Goal: Transaction & Acquisition: Purchase product/service

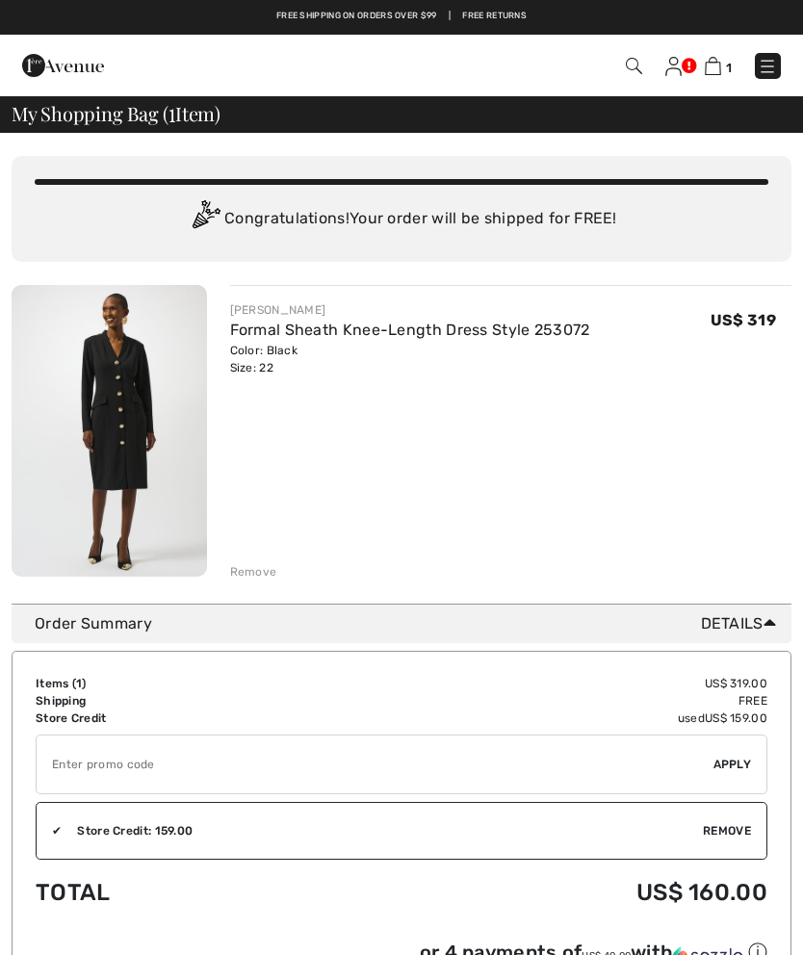
click at [747, 88] on div "1 Checkout 1 An item has been added to your Shopping Bag. Checkout" at bounding box center [401, 66] width 803 height 62
click at [769, 64] on img at bounding box center [767, 66] width 19 height 19
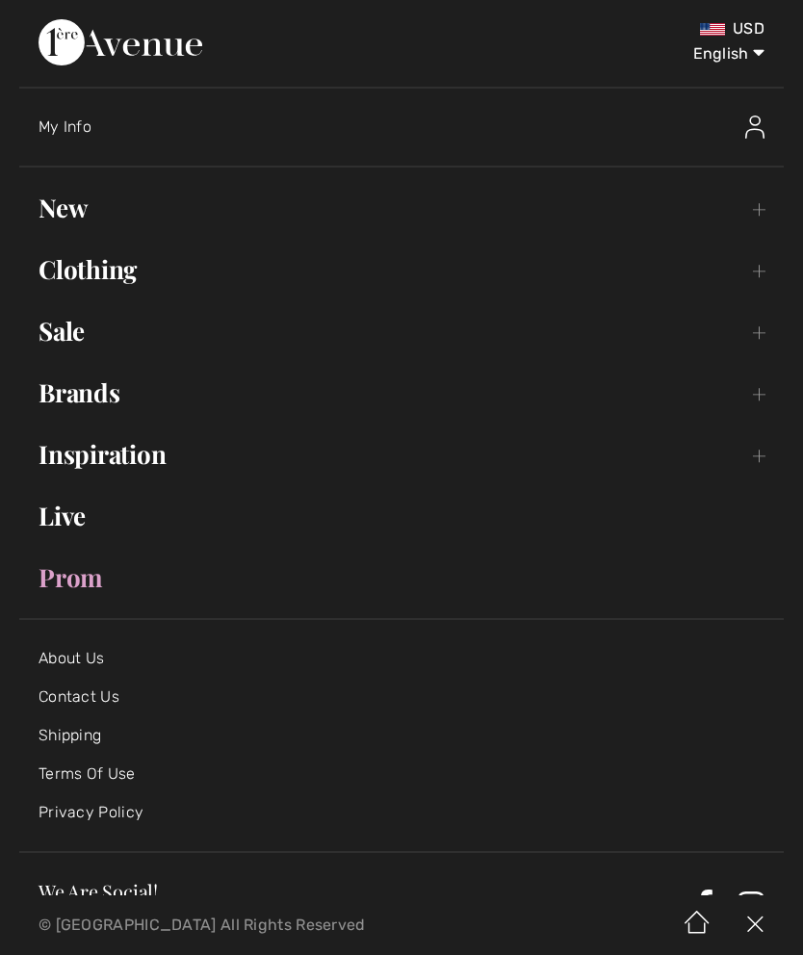
click at [84, 208] on link "New Toggle submenu" at bounding box center [401, 208] width 765 height 42
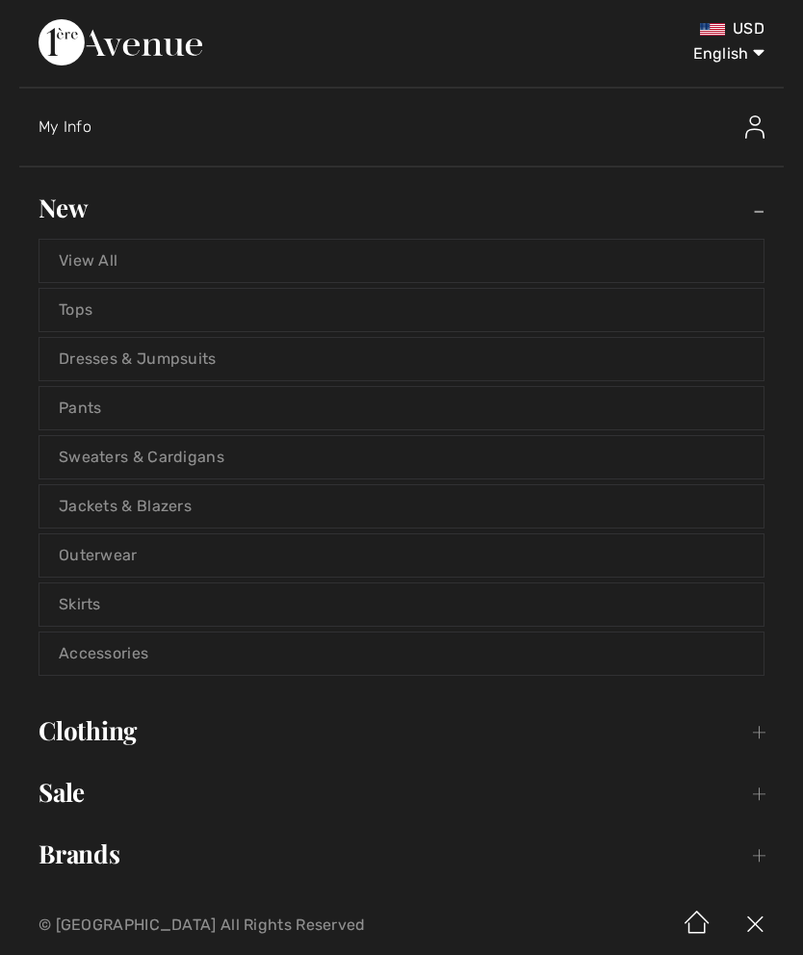
click at [115, 259] on link "View All" at bounding box center [401, 261] width 724 height 42
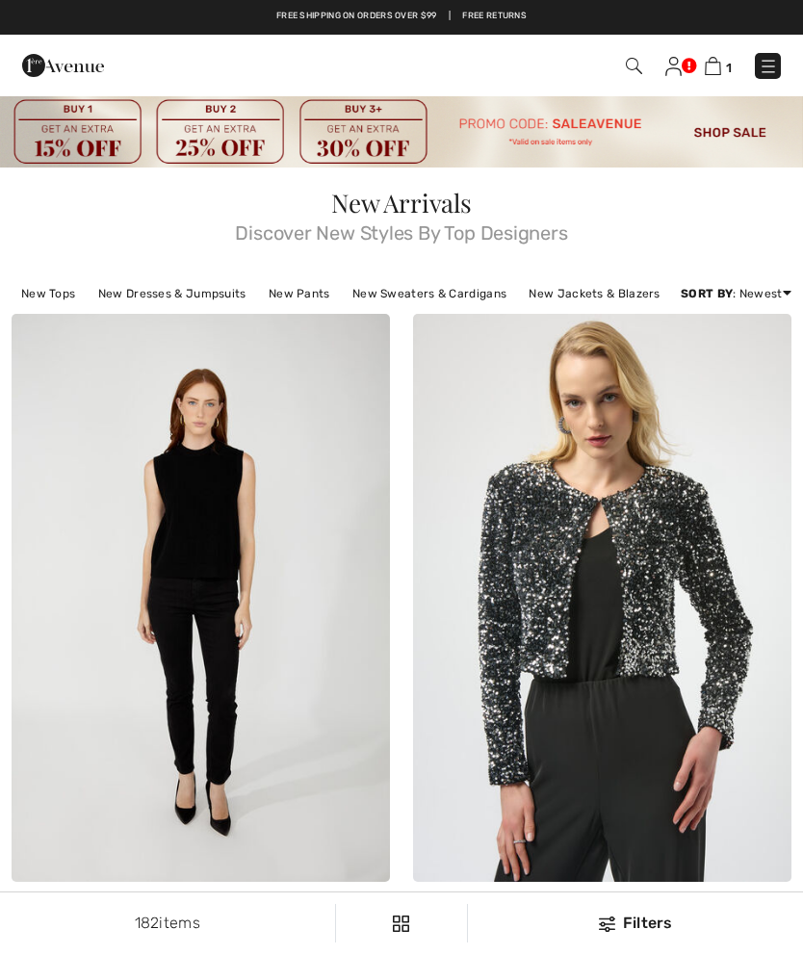
checkbox input "true"
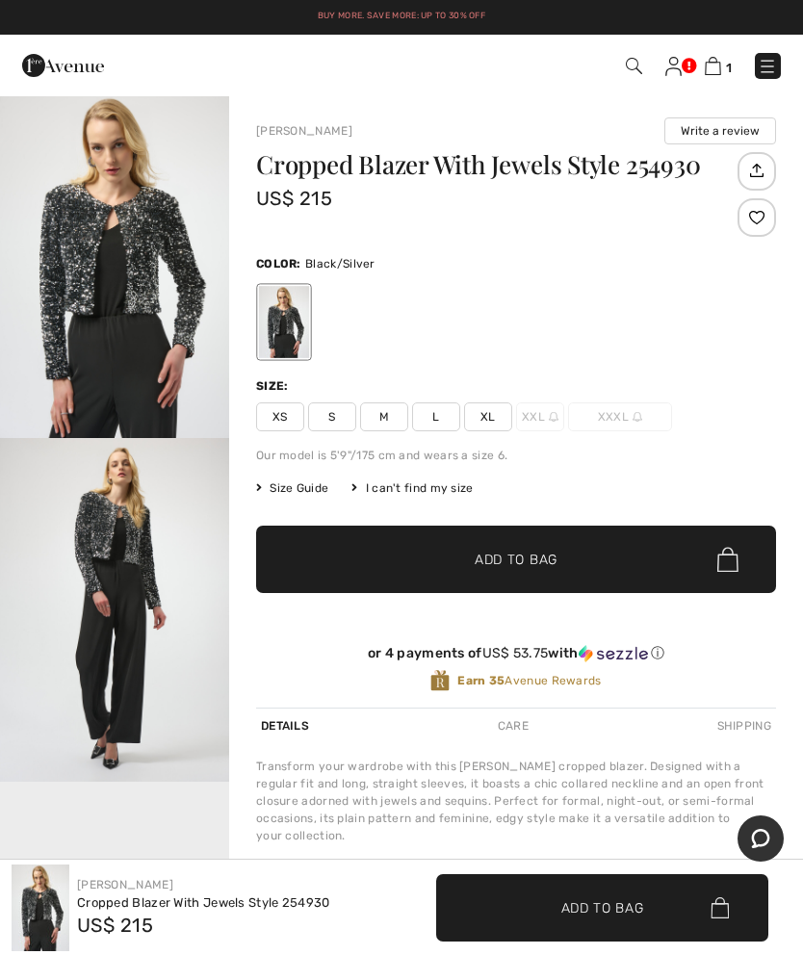
click at [756, 75] on link at bounding box center [768, 66] width 26 height 26
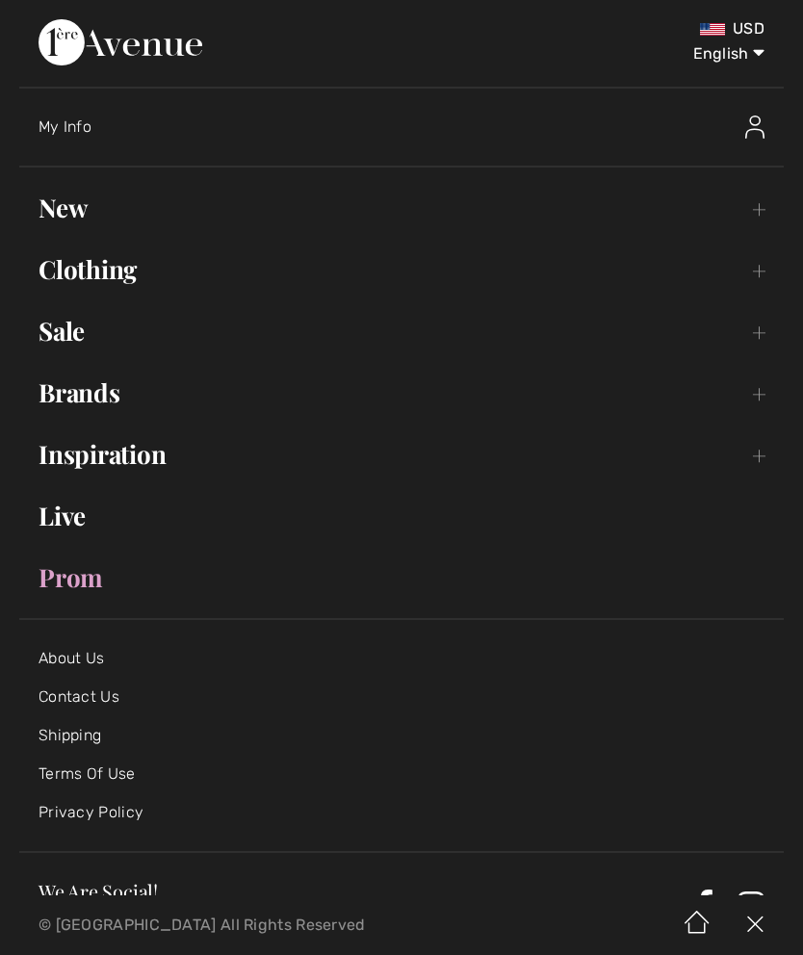
click at [65, 202] on link "New Toggle submenu" at bounding box center [401, 208] width 765 height 42
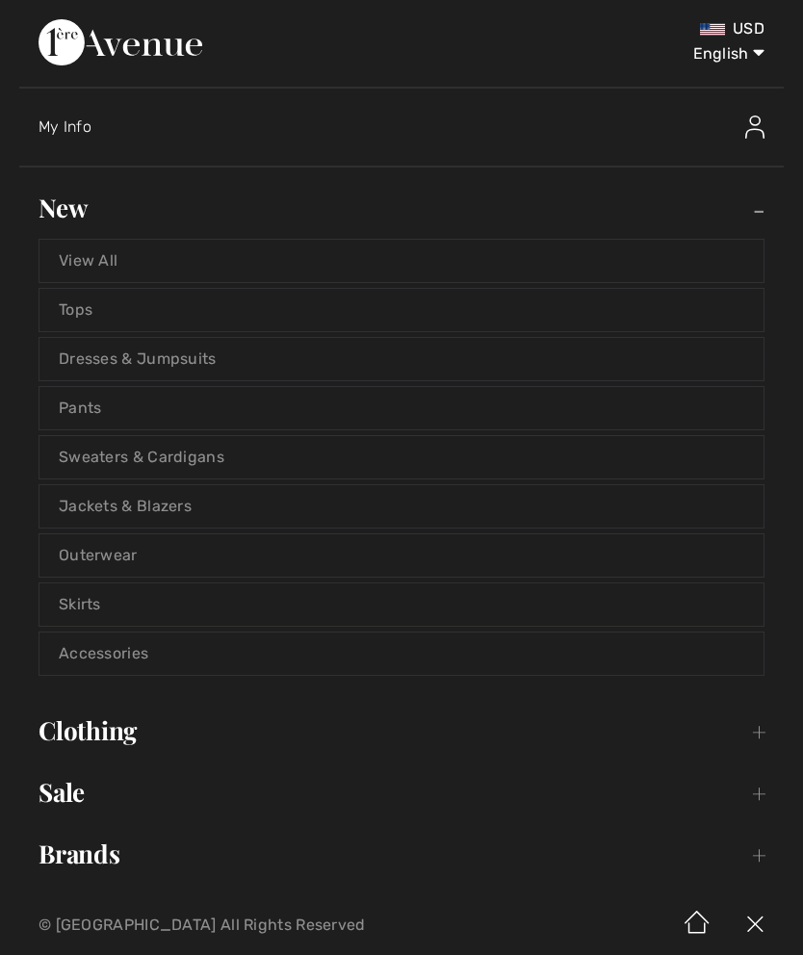
click at [110, 259] on link "View All" at bounding box center [401, 261] width 724 height 42
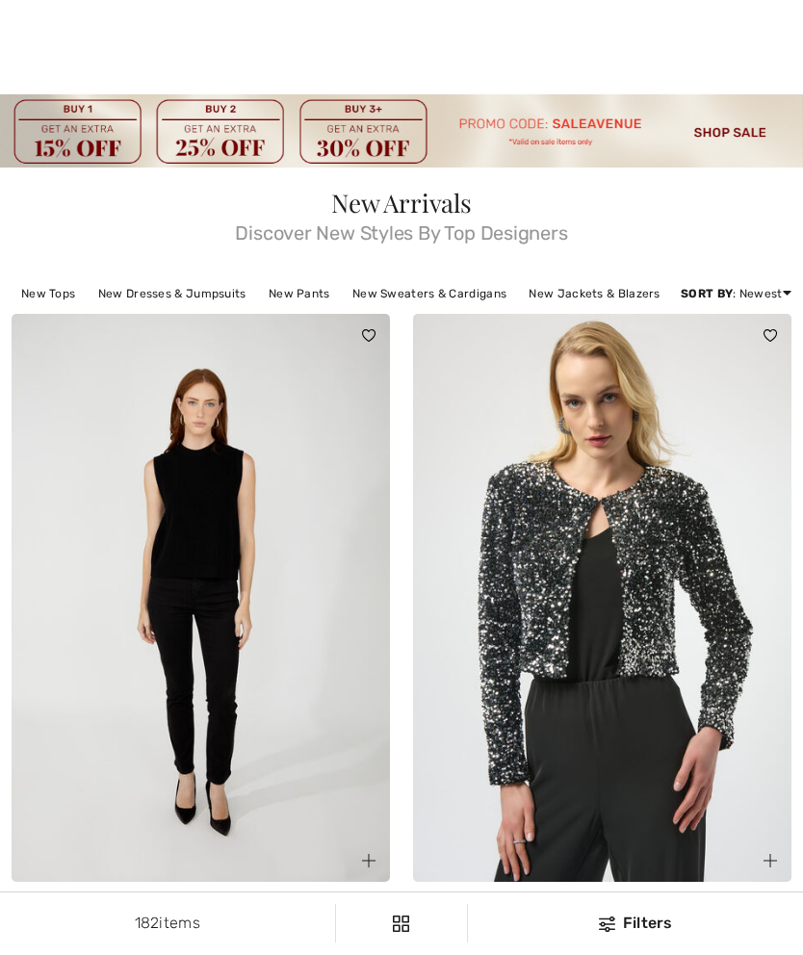
checkbox input "true"
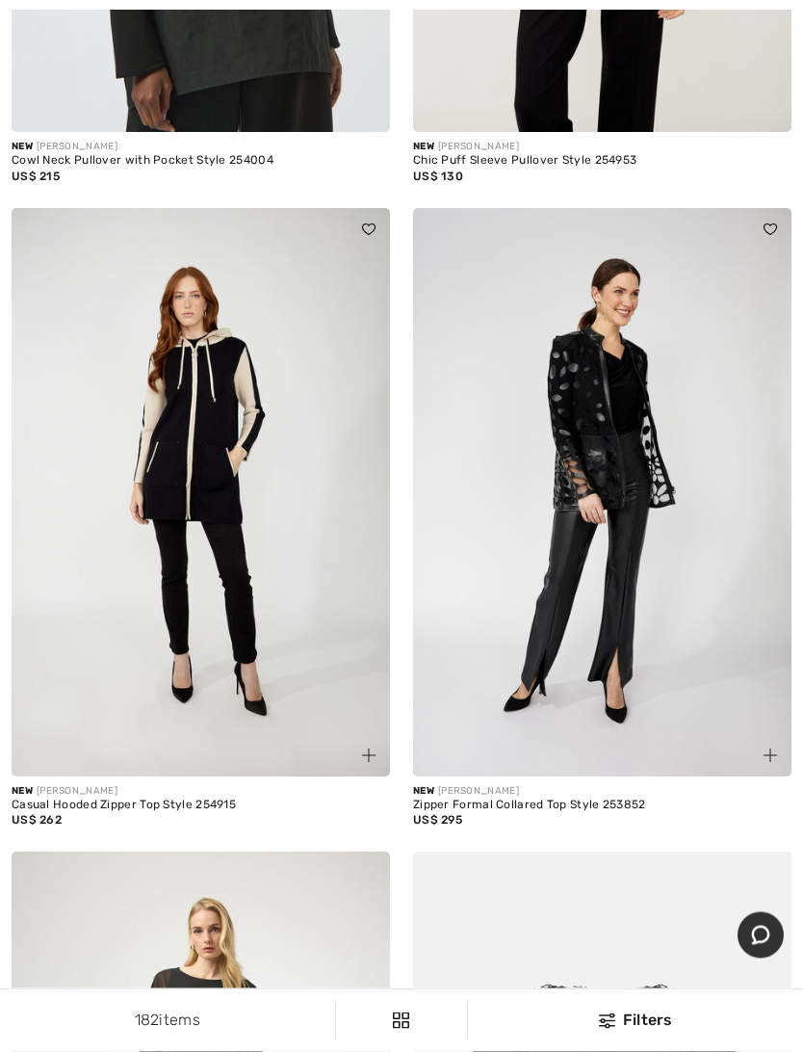
scroll to position [1393, 0]
click at [278, 659] on img at bounding box center [201, 492] width 378 height 568
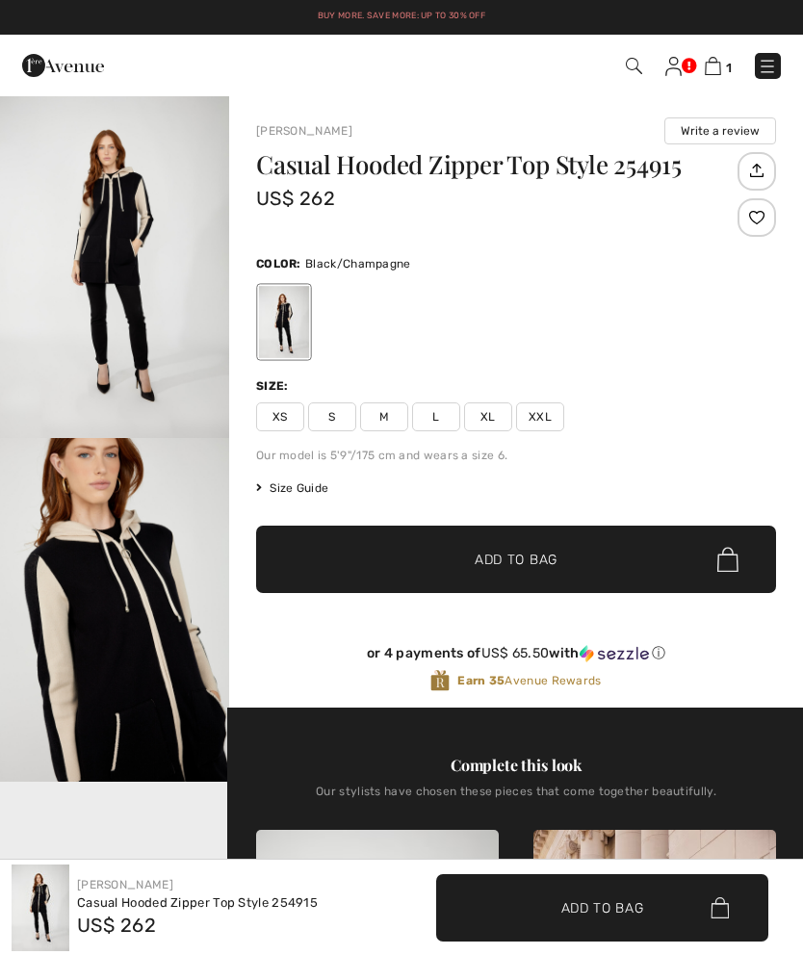
checkbox input "true"
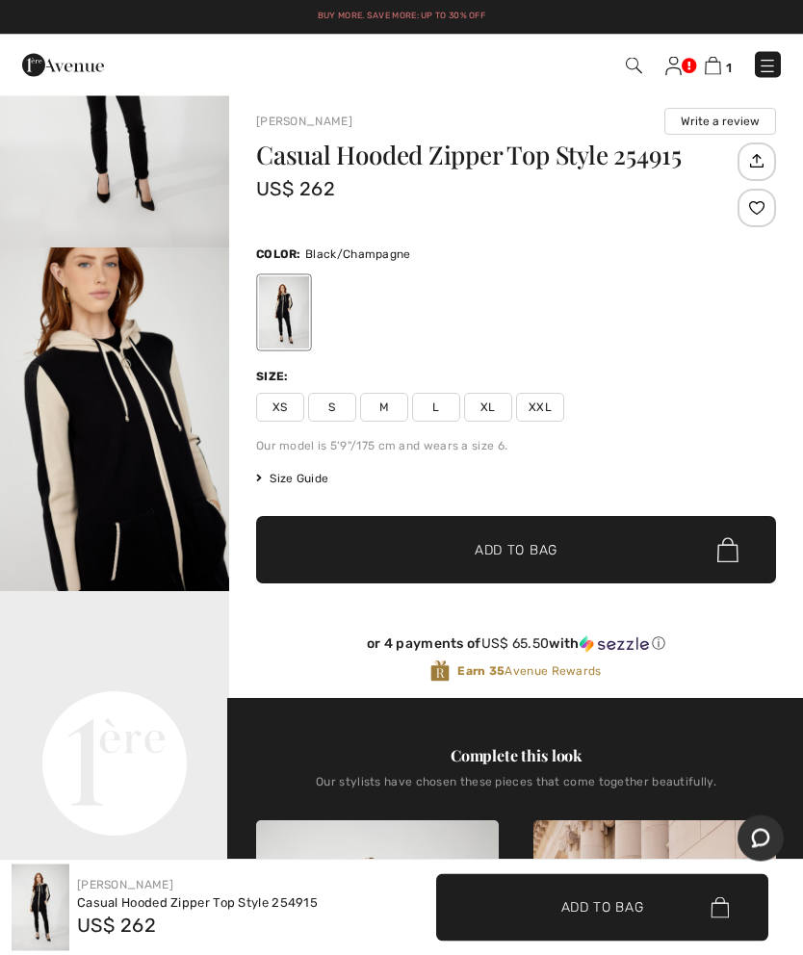
scroll to position [10, 0]
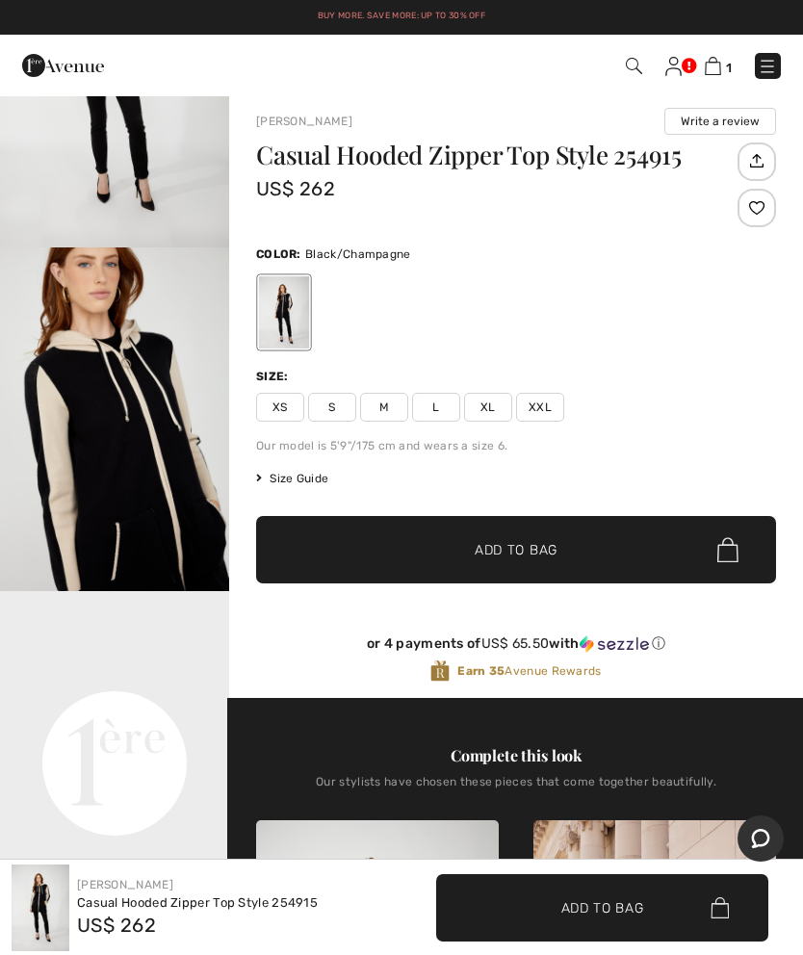
click at [293, 481] on span "Size Guide" at bounding box center [292, 478] width 72 height 17
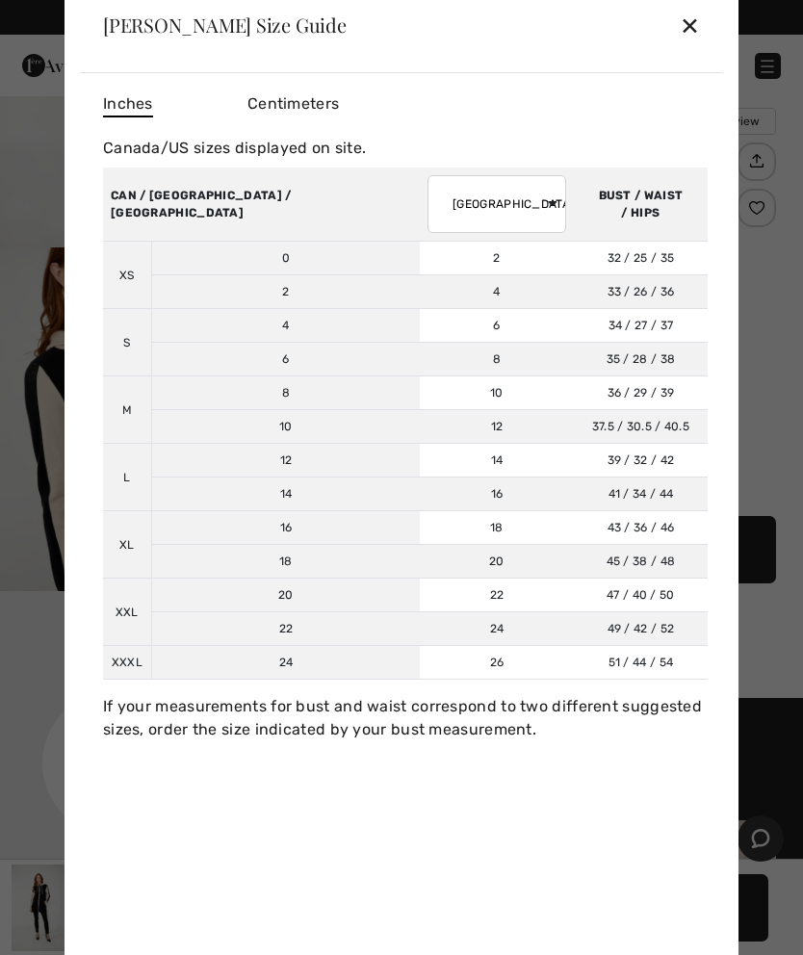
click at [698, 21] on div "✕" at bounding box center [690, 25] width 20 height 40
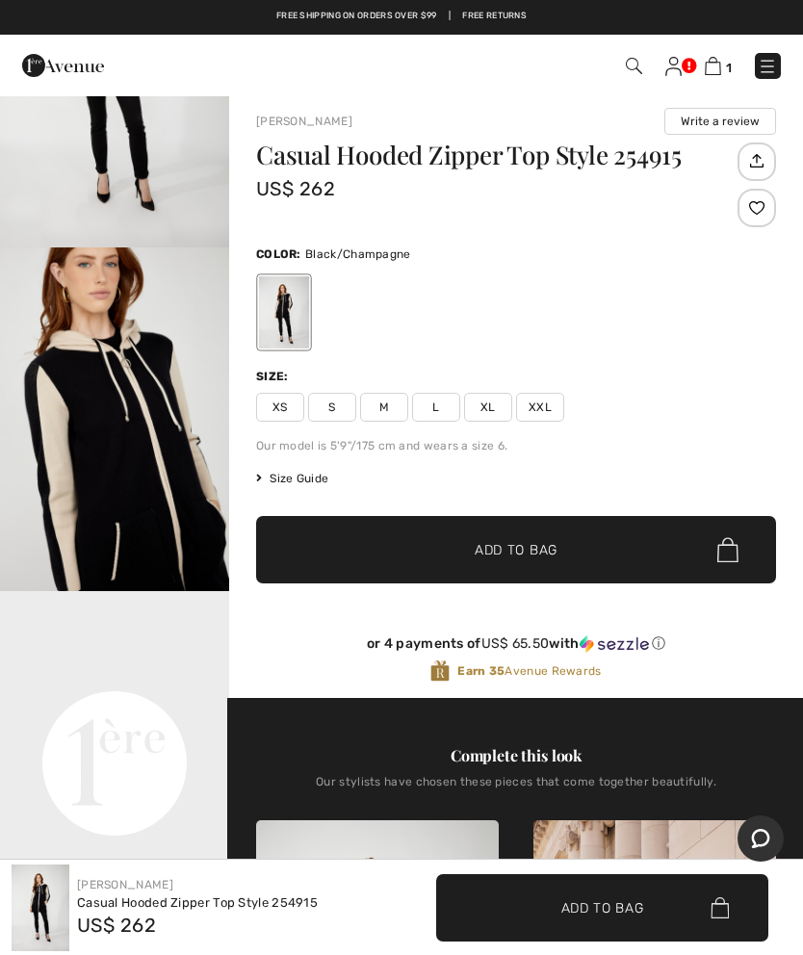
click at [493, 403] on span "XL" at bounding box center [488, 407] width 48 height 29
click at [505, 544] on span "Add to Bag" at bounding box center [516, 550] width 83 height 20
click at [132, 706] on video "Your browser does not support the video tag." at bounding box center [114, 648] width 229 height 115
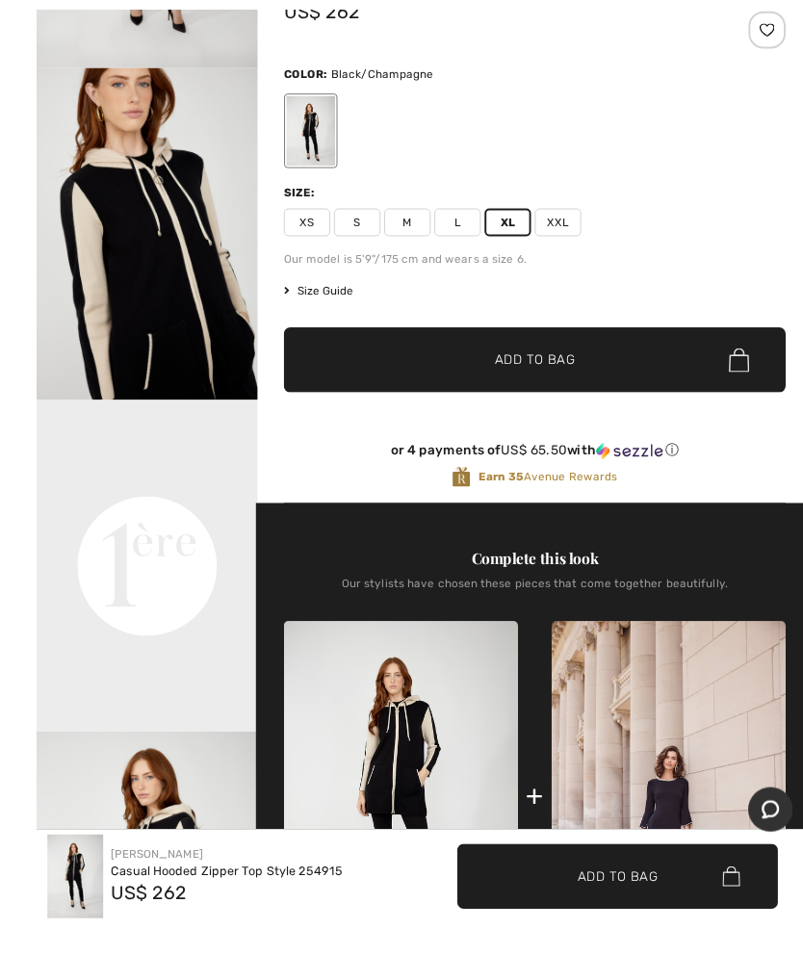
scroll to position [205, 0]
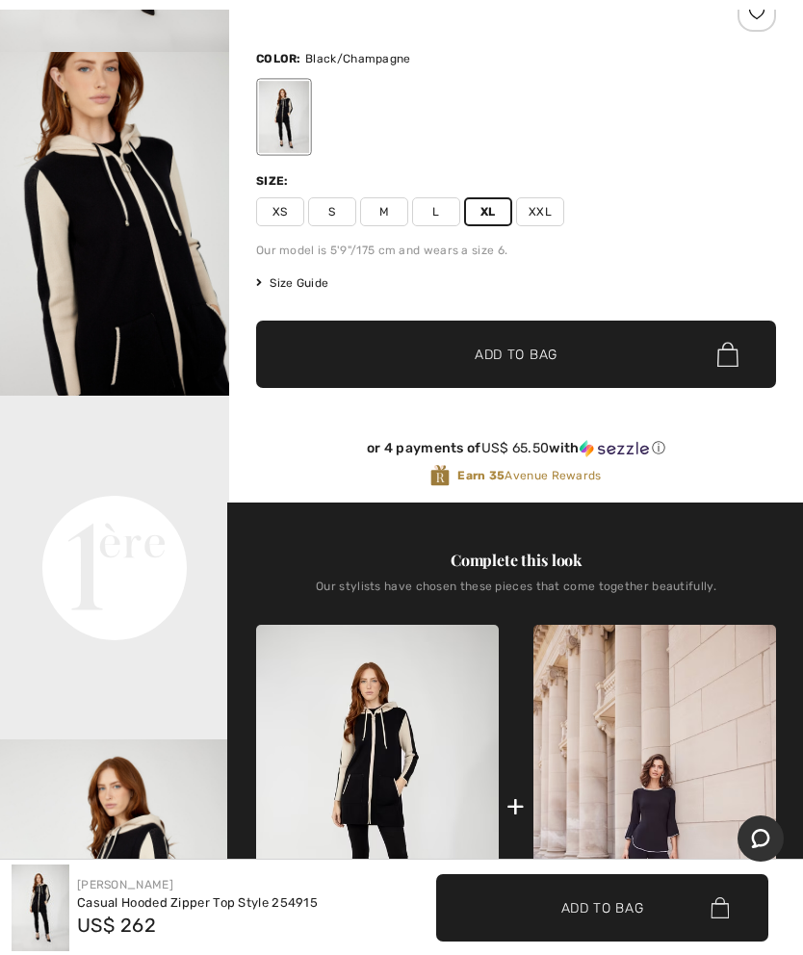
click at [414, 754] on img at bounding box center [377, 807] width 243 height 365
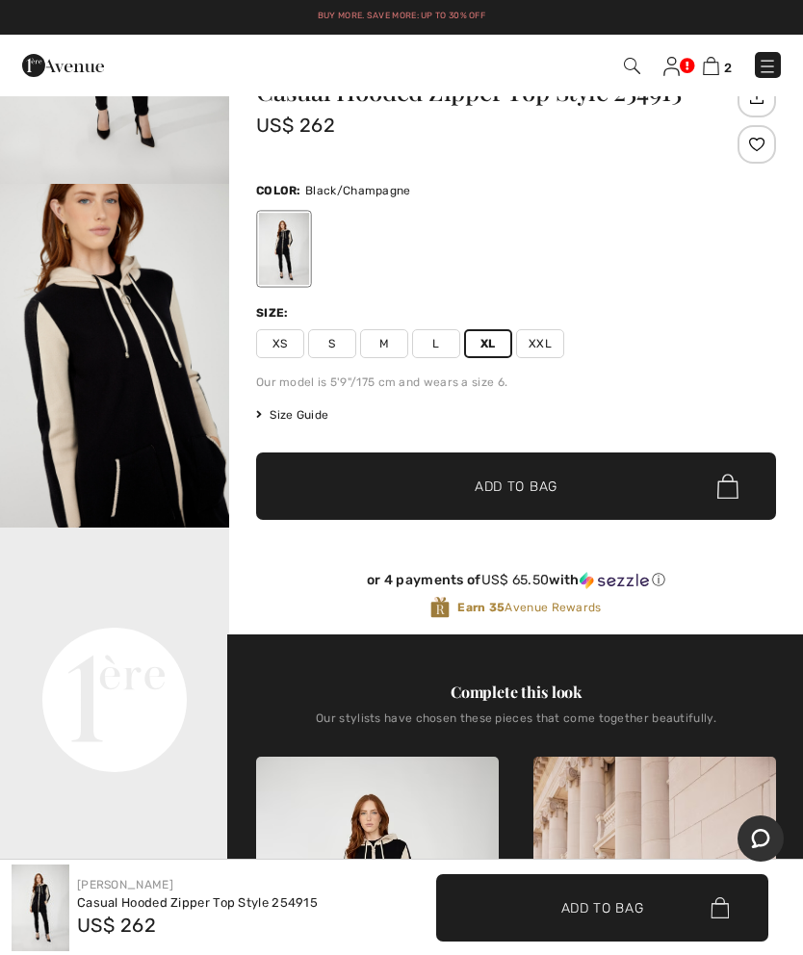
scroll to position [0, 0]
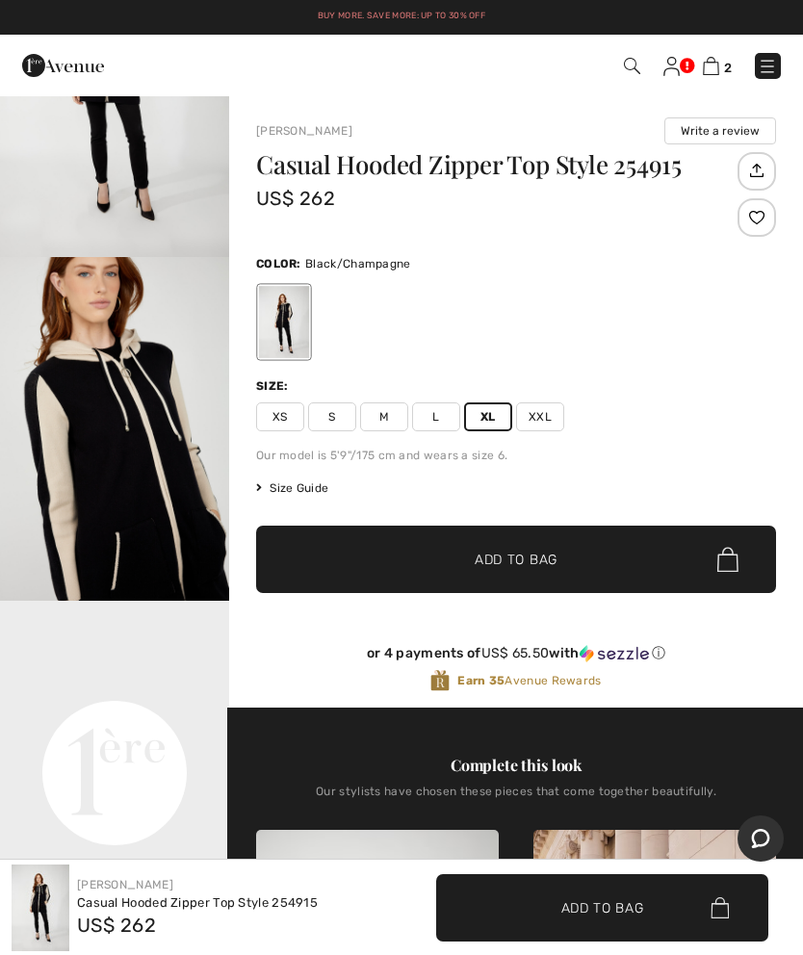
click at [719, 65] on img at bounding box center [711, 66] width 16 height 18
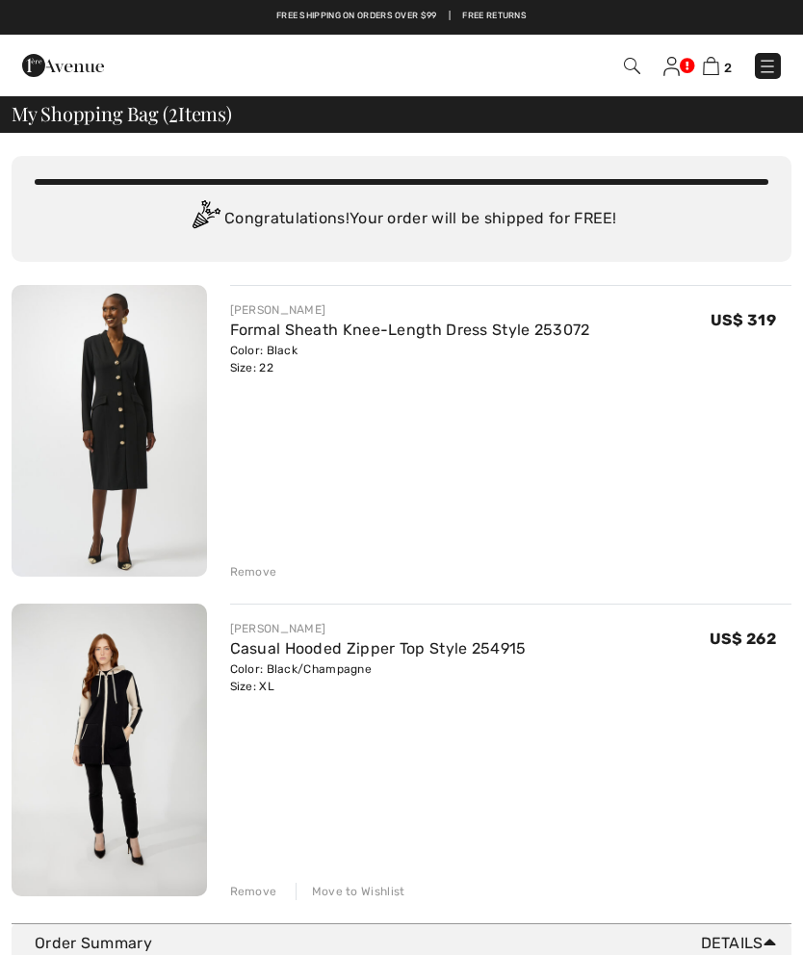
click at [260, 568] on div "Remove" at bounding box center [253, 571] width 47 height 17
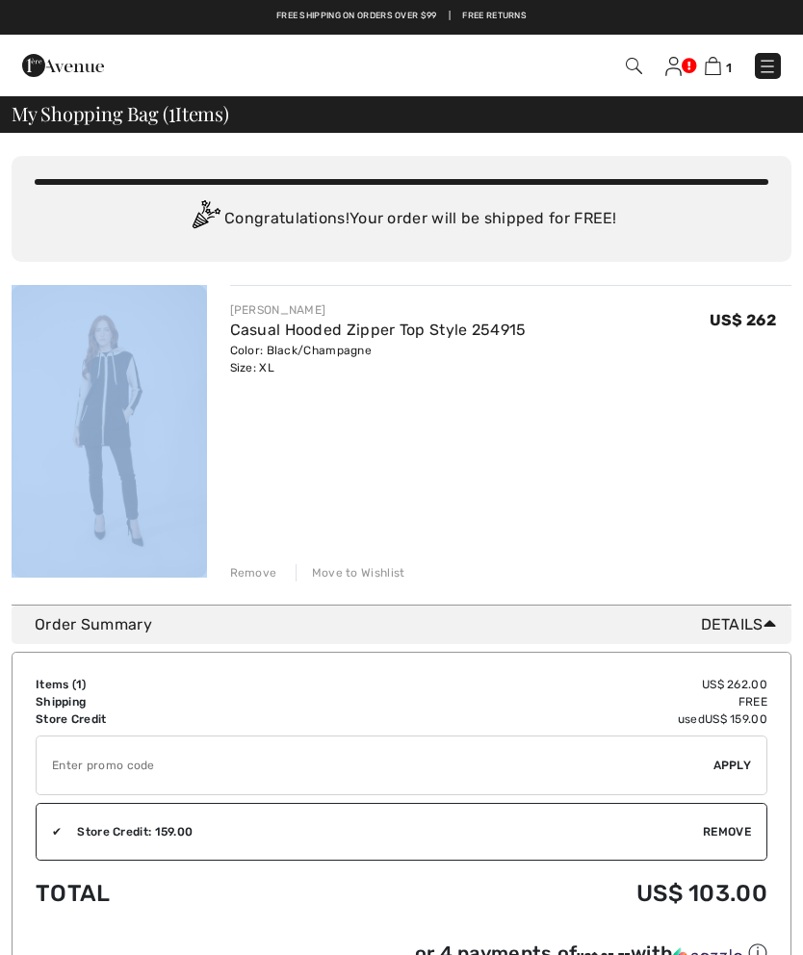
click at [2, 595] on div "You are only US$ 0.00 away from FREE SHIPPING! Continue Shopping > Congratulati…" at bounding box center [401, 842] width 803 height 1419
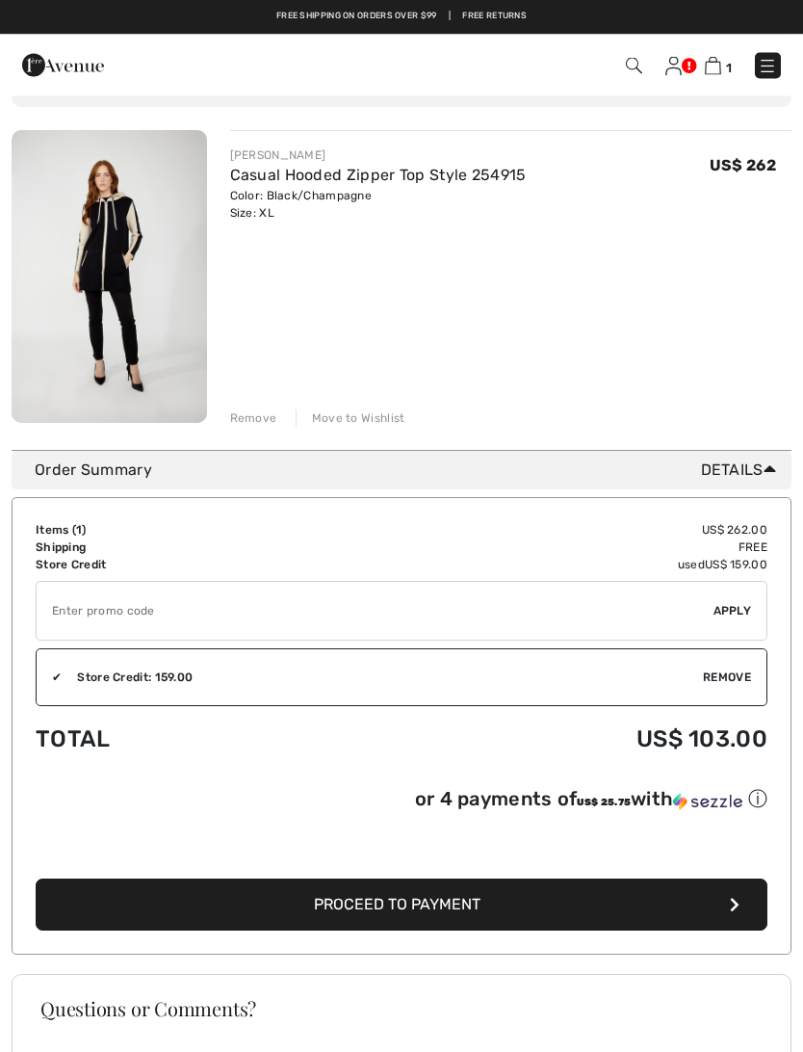
scroll to position [153, 0]
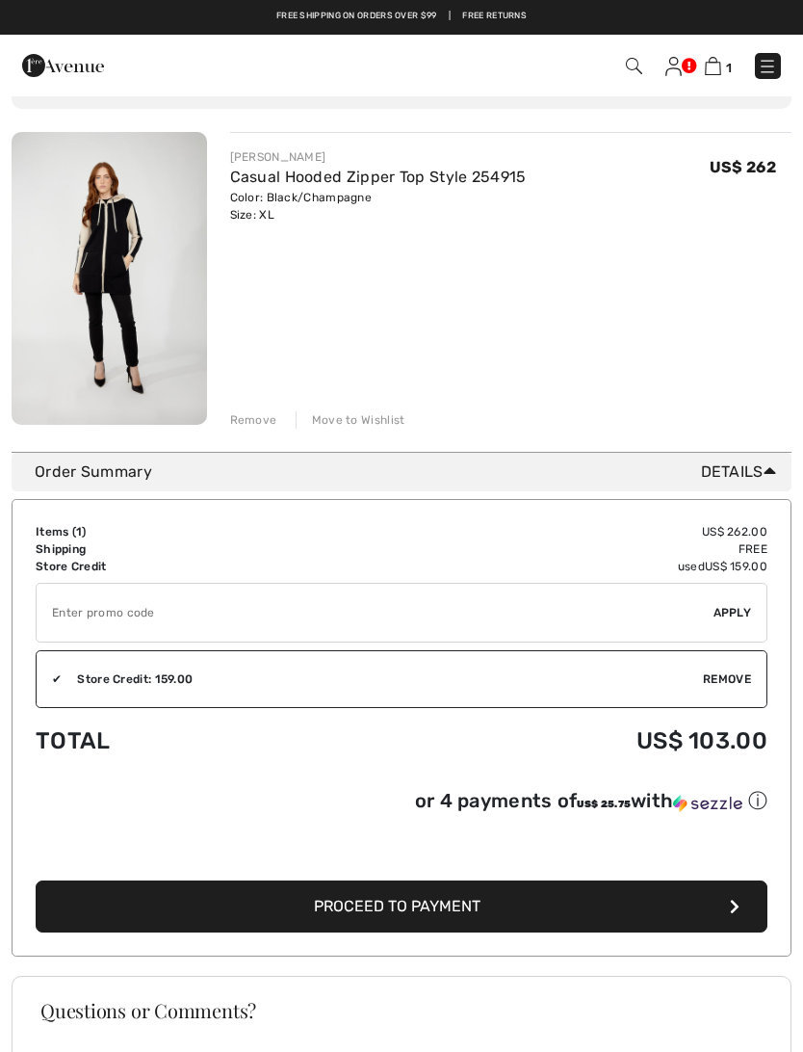
click at [476, 680] on div "Store Credit: 159.00" at bounding box center [382, 678] width 641 height 17
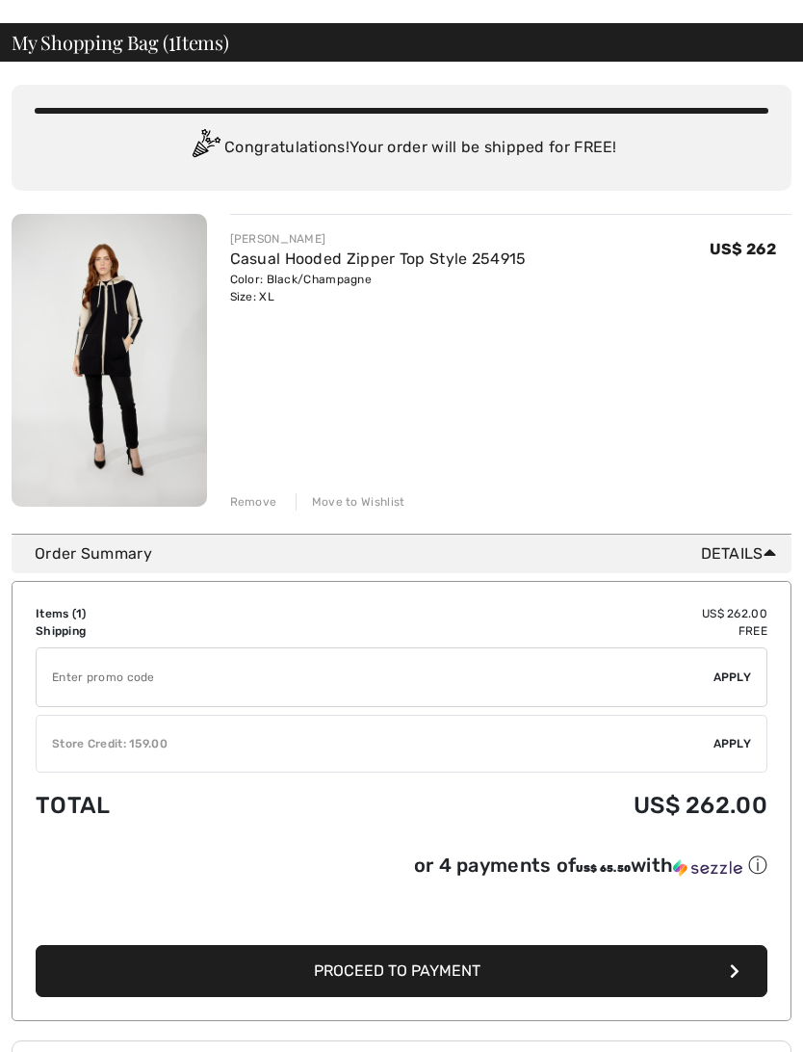
scroll to position [71, 0]
click at [405, 954] on span "Proceed to Payment" at bounding box center [397, 970] width 167 height 18
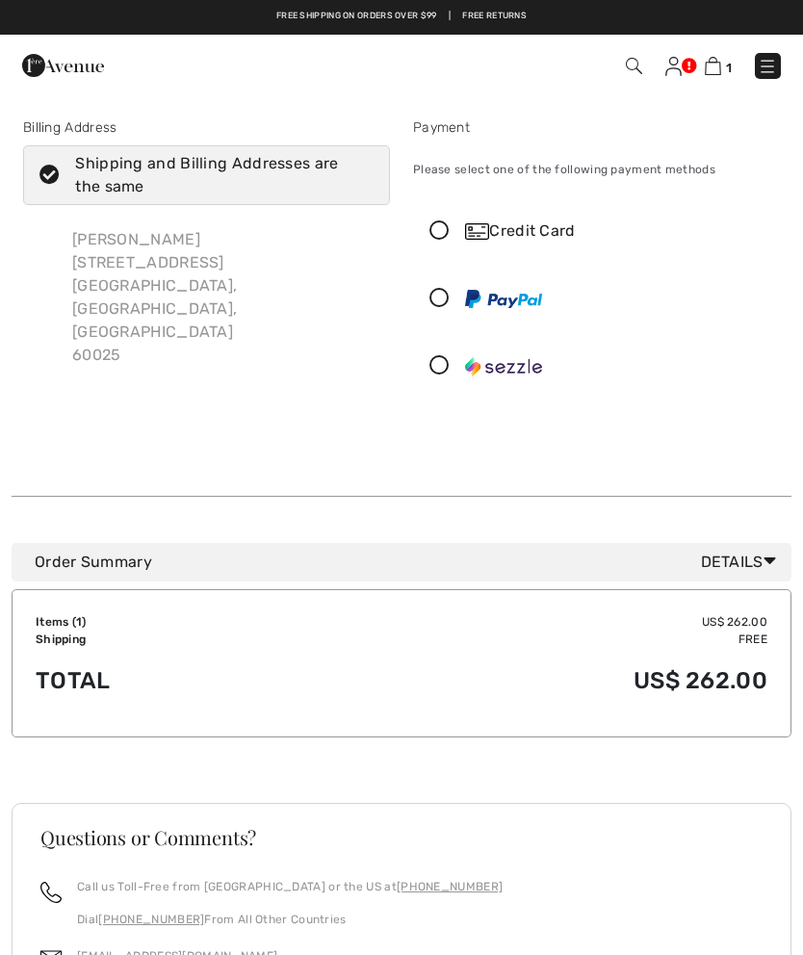
click at [445, 363] on icon at bounding box center [439, 366] width 51 height 20
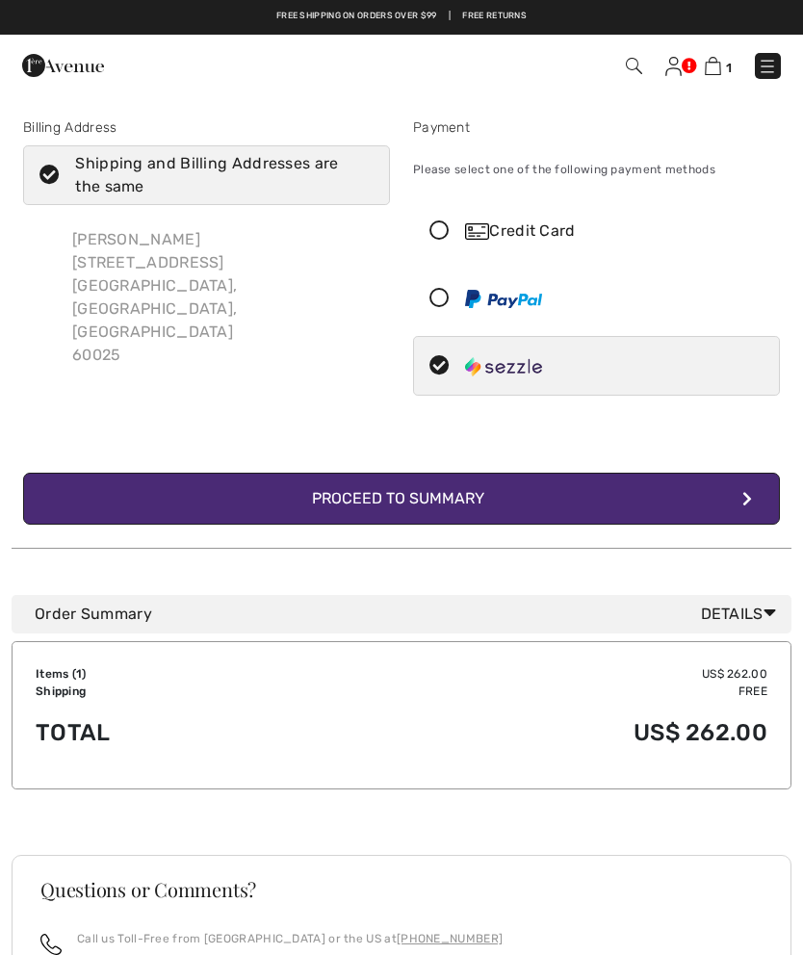
click at [462, 500] on div "Proceed to Summary" at bounding box center [402, 498] width 211 height 23
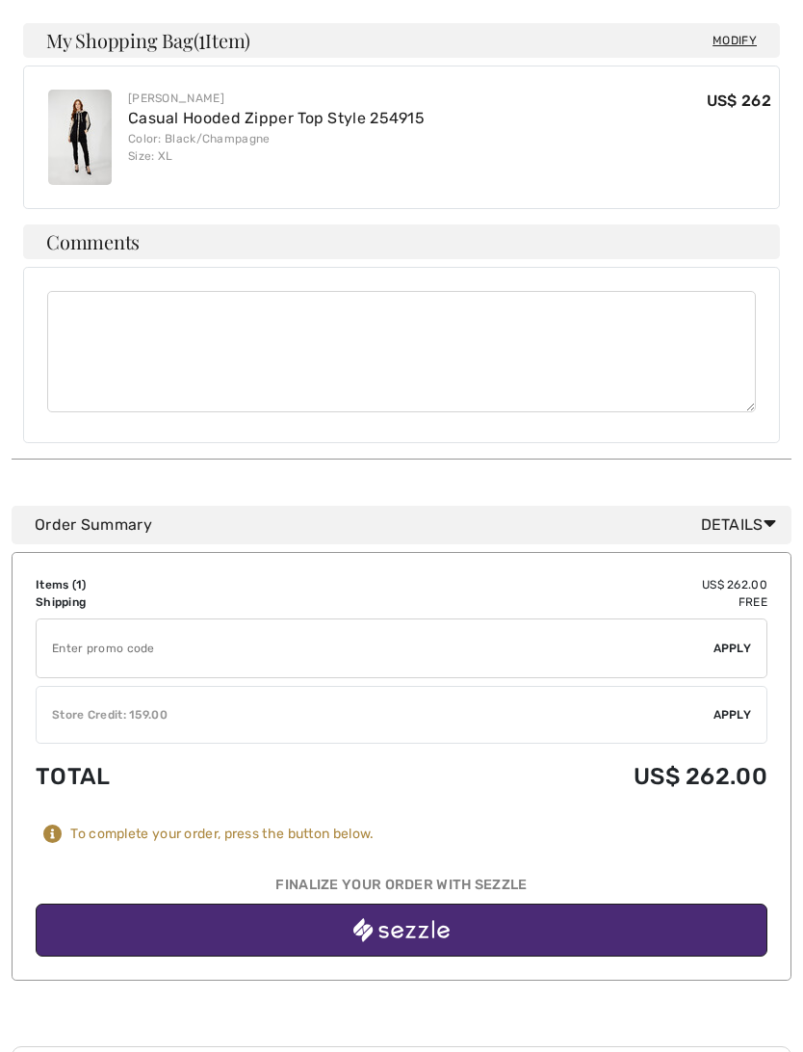
scroll to position [891, 0]
click at [732, 706] on span "Apply" at bounding box center [733, 714] width 39 height 17
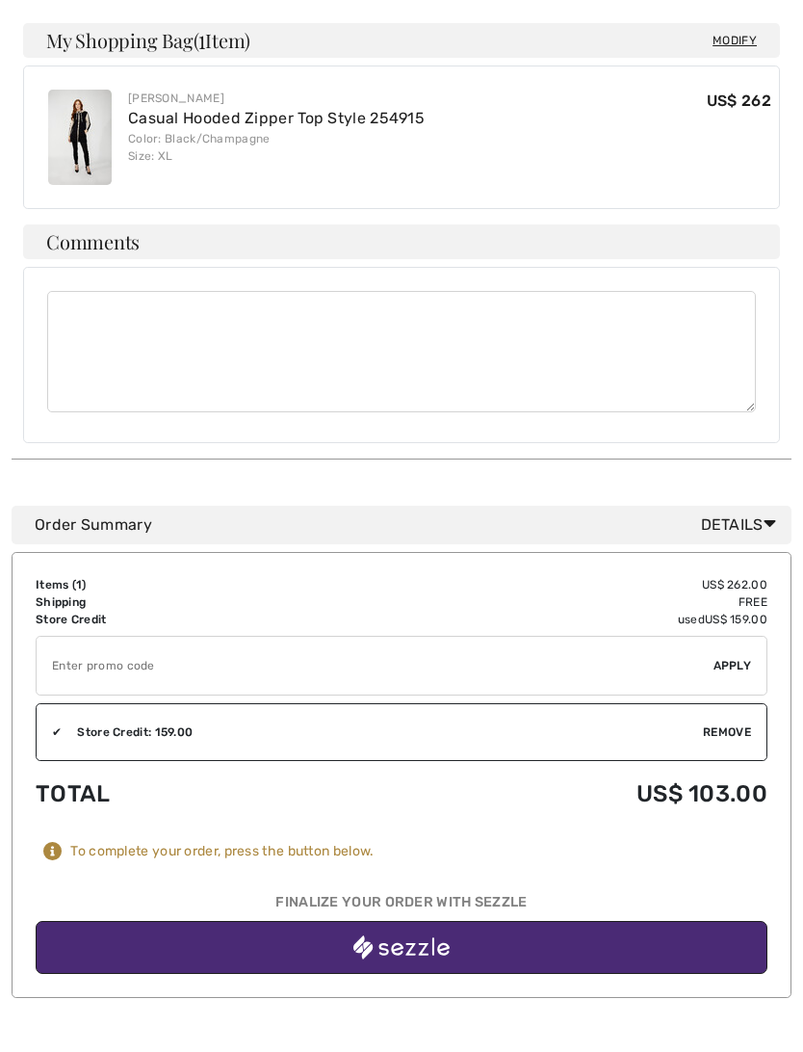
click at [420, 935] on img "button" at bounding box center [401, 947] width 96 height 24
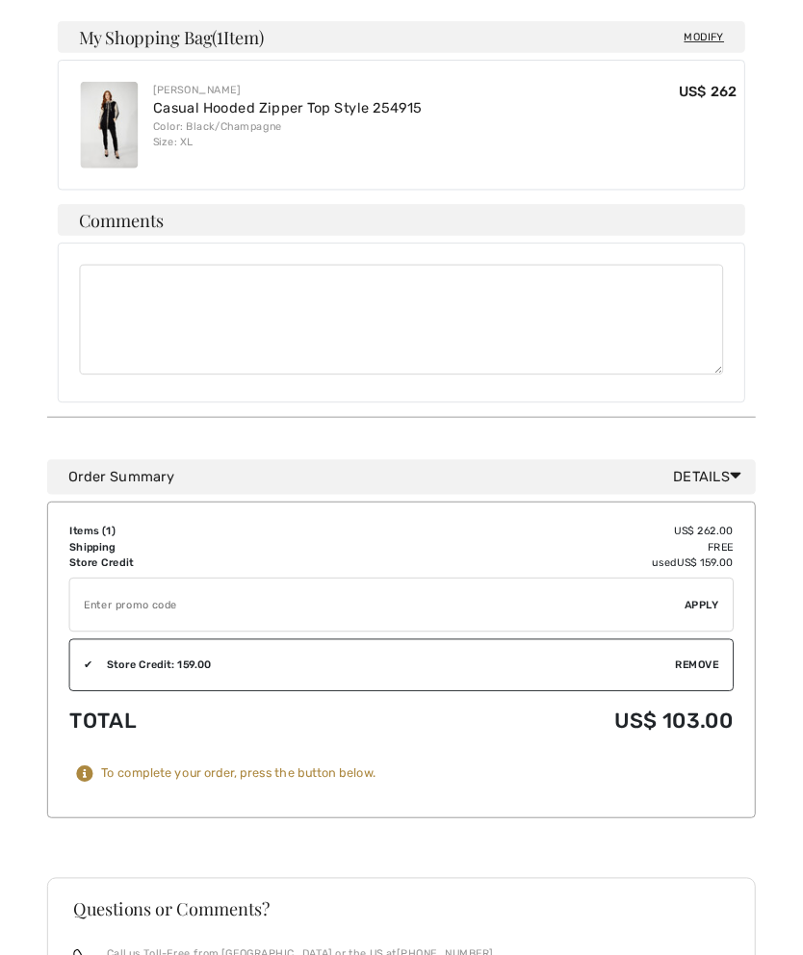
scroll to position [945, 0]
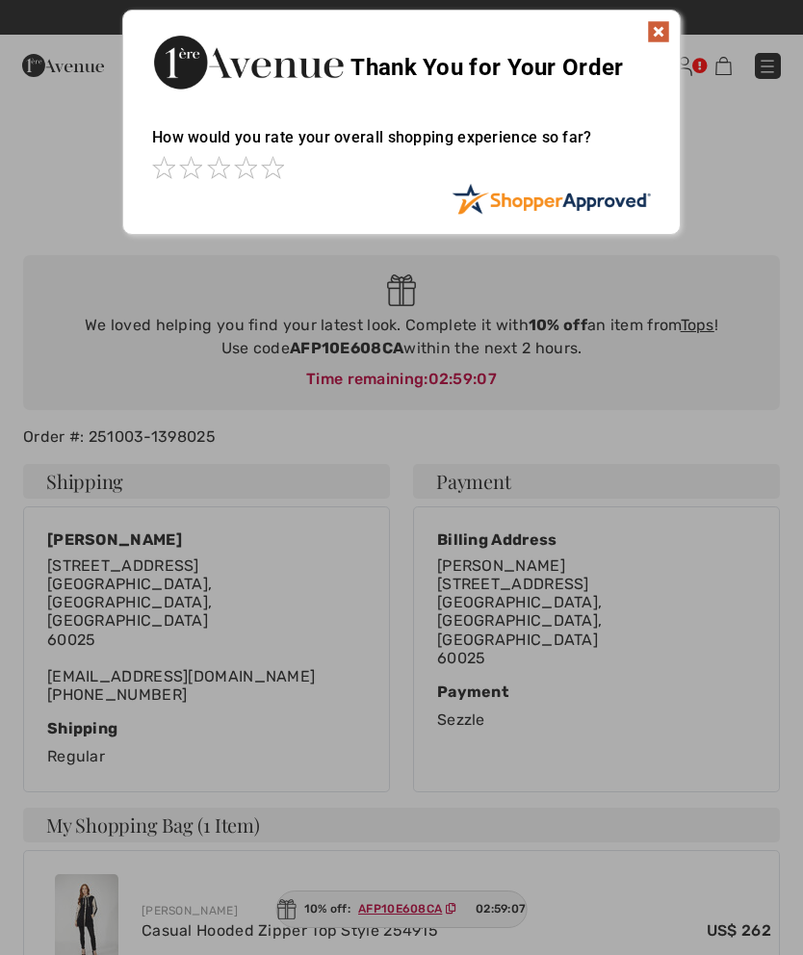
click at [303, 163] on div at bounding box center [401, 169] width 499 height 27
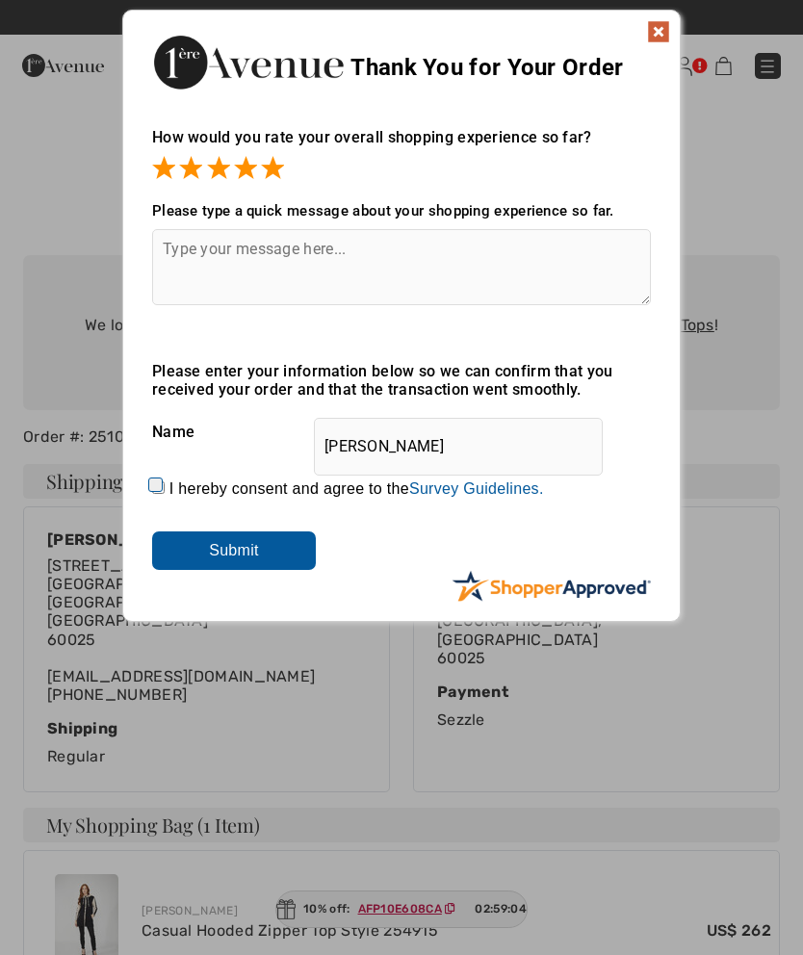
click at [247, 549] on input "Submit" at bounding box center [234, 551] width 164 height 39
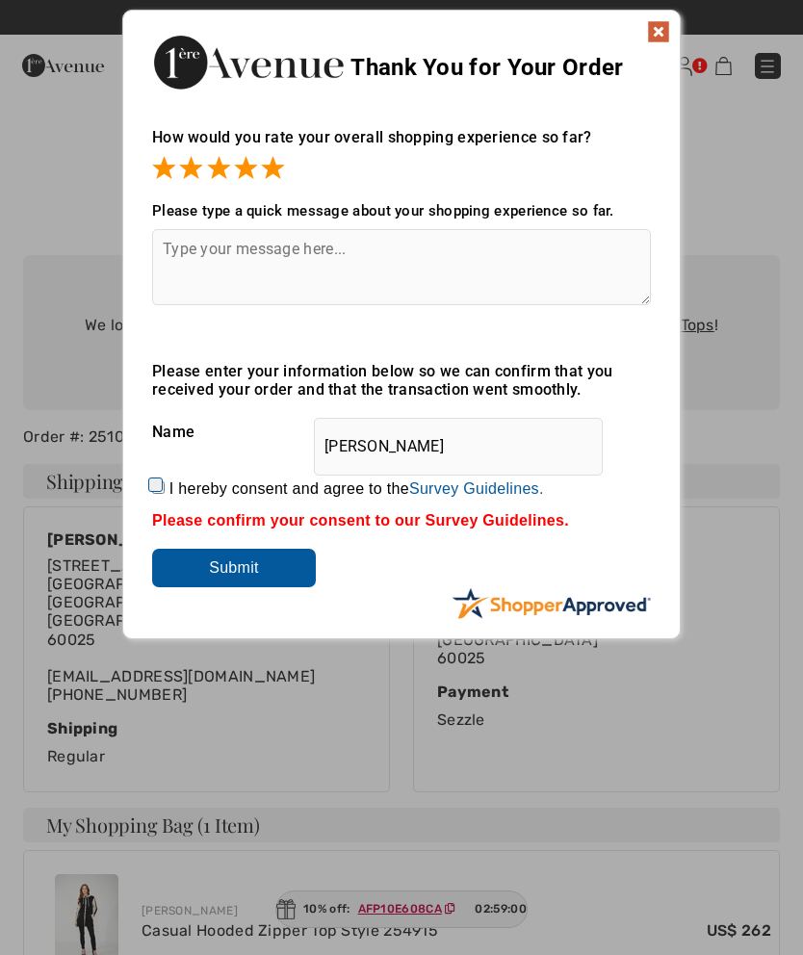
click at [182, 484] on label "I hereby consent and agree to the By submitting a review, you grant permission …" at bounding box center [356, 489] width 375 height 17
click at [165, 484] on input "I hereby consent and agree to the By submitting a review, you grant permission …" at bounding box center [158, 487] width 13 height 13
checkbox input "true"
click at [237, 565] on input "Submit" at bounding box center [234, 568] width 164 height 39
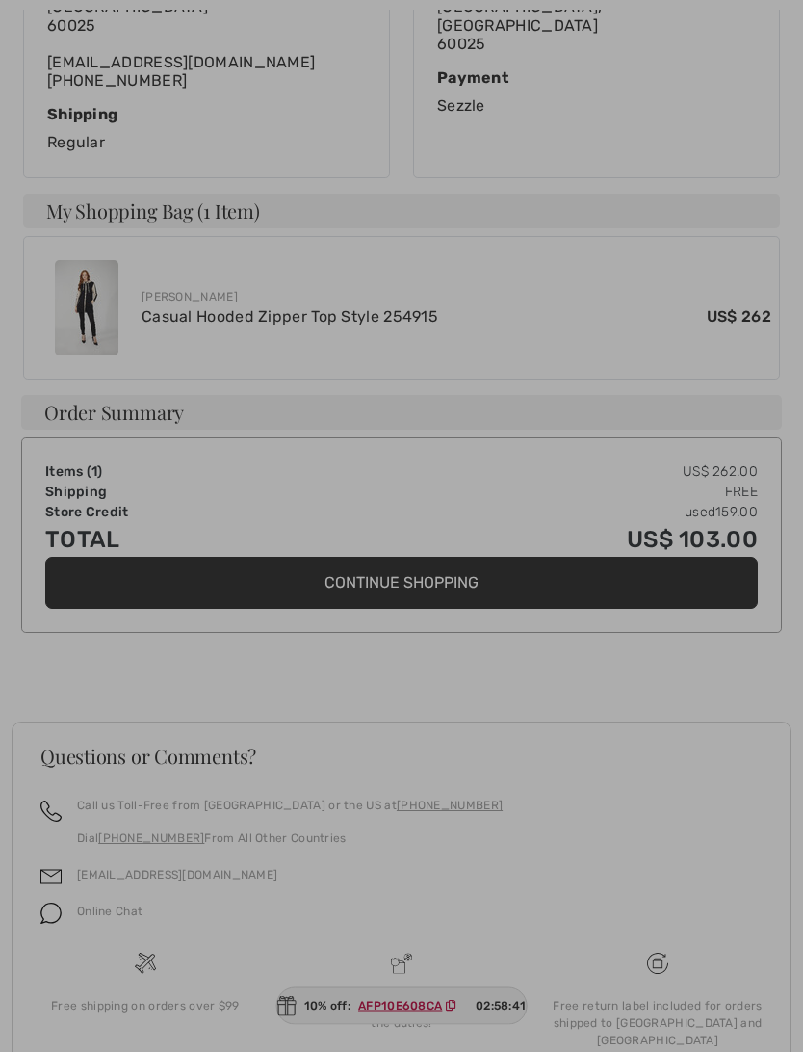
scroll to position [611, 0]
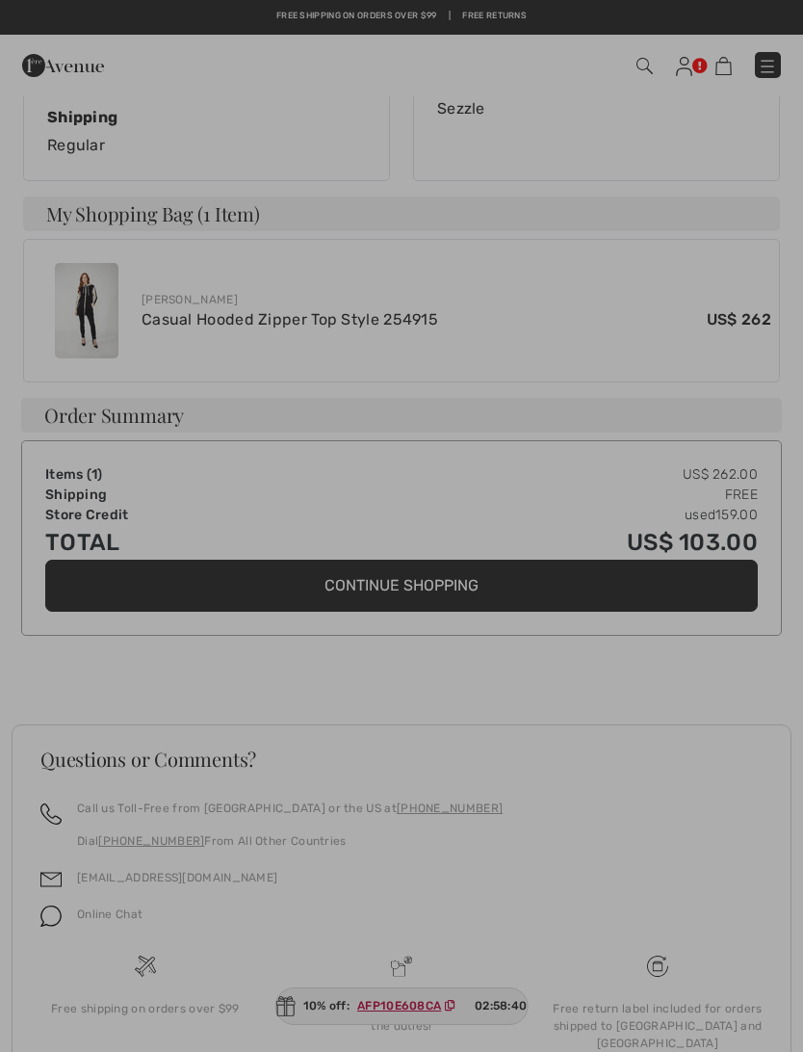
click at [372, 550] on div at bounding box center [401, 526] width 803 height 1052
click at [394, 543] on div at bounding box center [401, 526] width 803 height 1052
click at [387, 538] on div at bounding box center [401, 526] width 803 height 1052
click at [409, 560] on div at bounding box center [401, 526] width 803 height 1052
click at [429, 542] on div at bounding box center [401, 526] width 803 height 1052
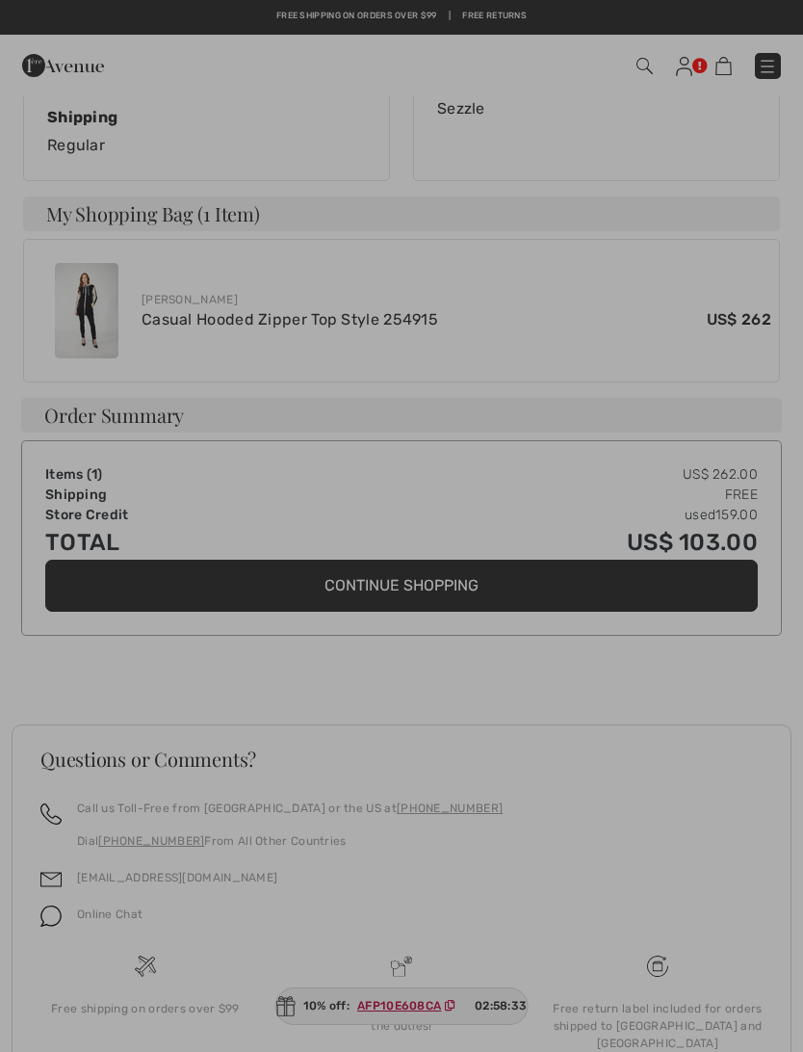
click at [430, 554] on div at bounding box center [401, 526] width 803 height 1052
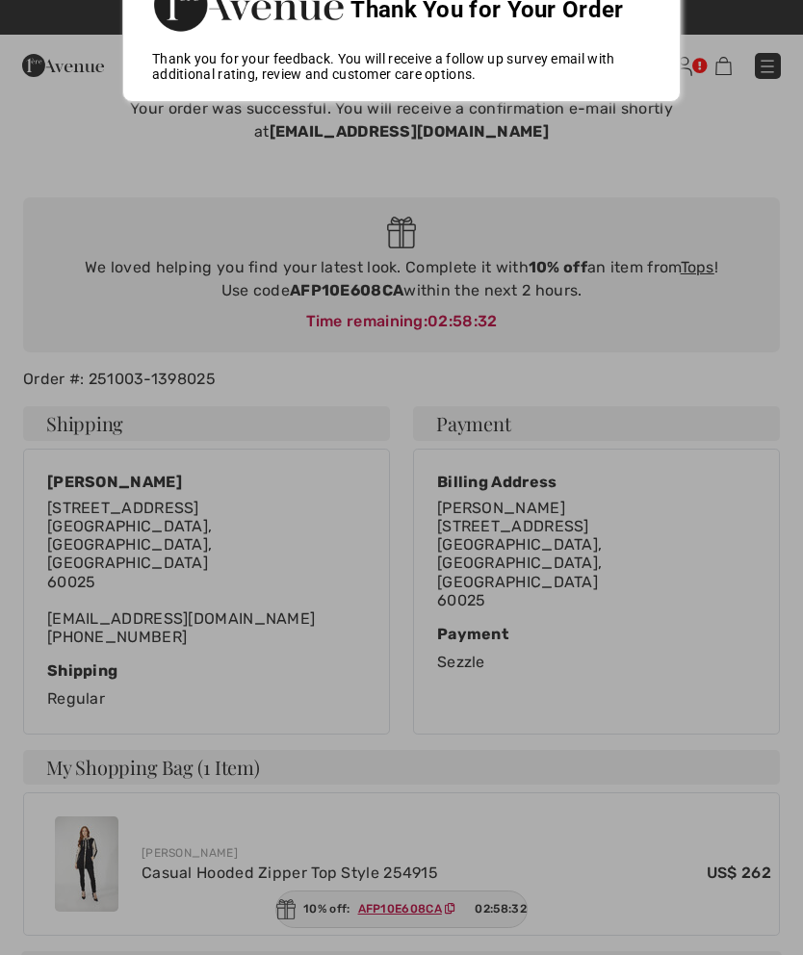
scroll to position [0, 0]
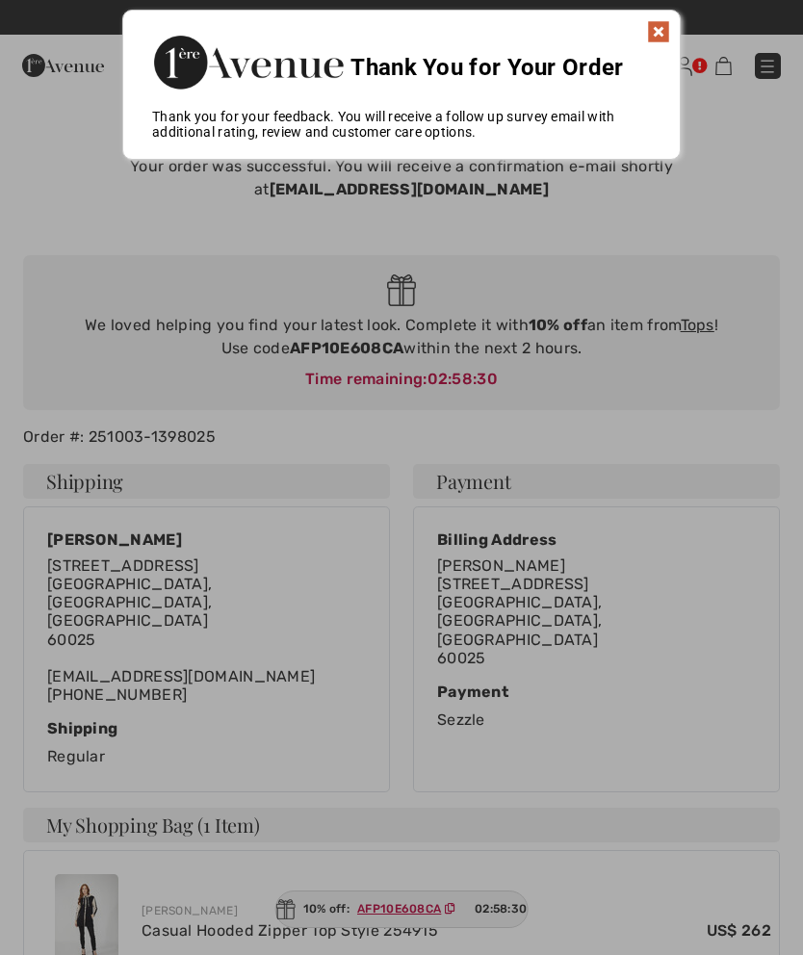
click at [663, 23] on img at bounding box center [658, 31] width 23 height 23
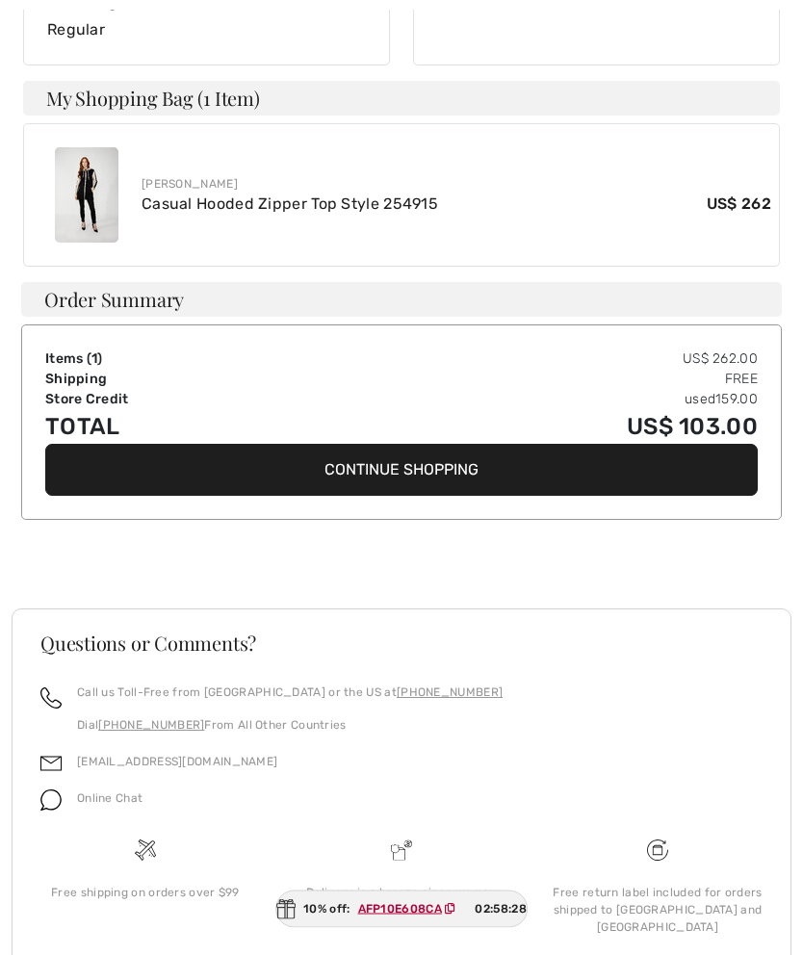
scroll to position [748, 0]
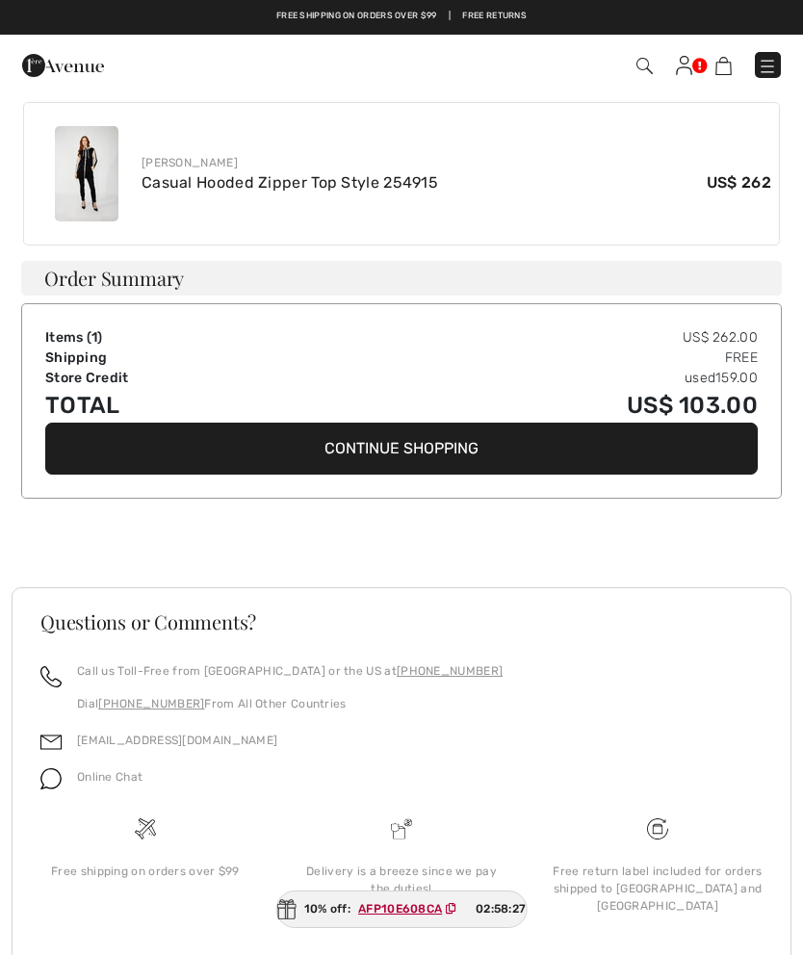
click at [395, 423] on button "Continue Shopping" at bounding box center [401, 449] width 713 height 52
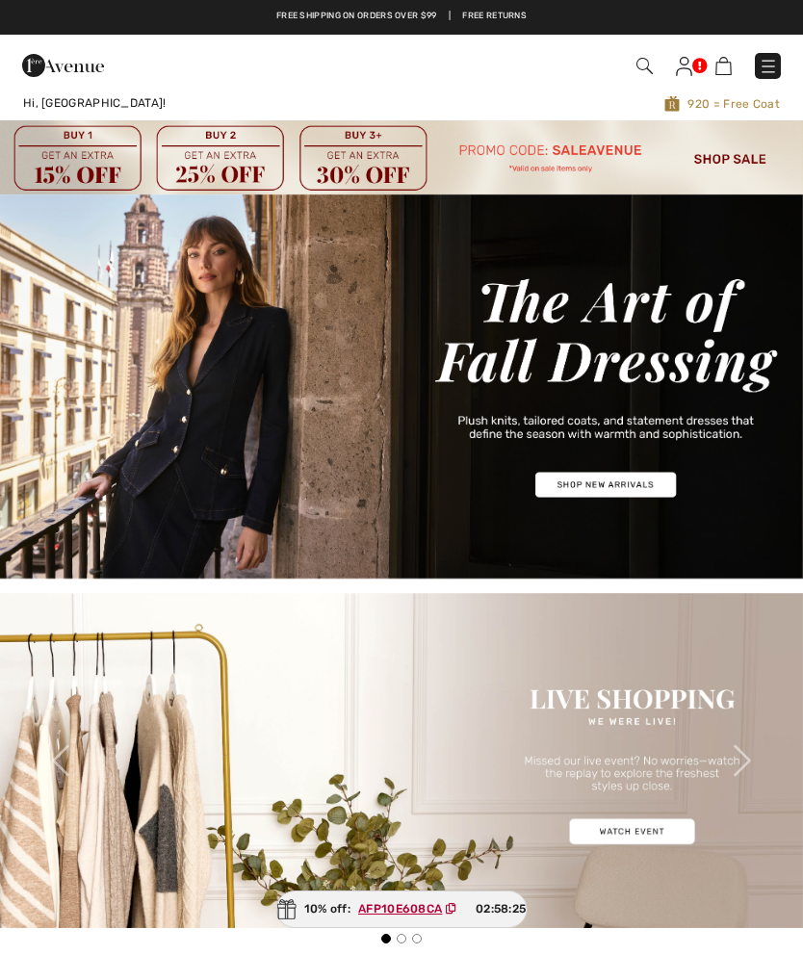
checkbox input "true"
click at [285, 412] on img at bounding box center [401, 387] width 803 height 385
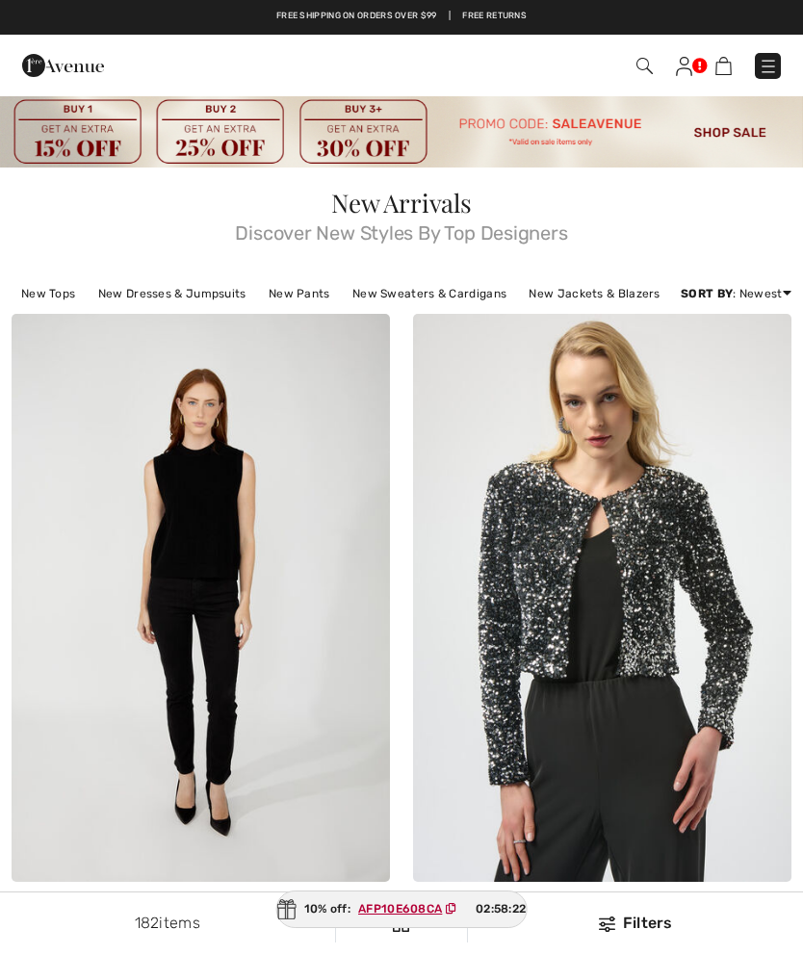
checkbox input "true"
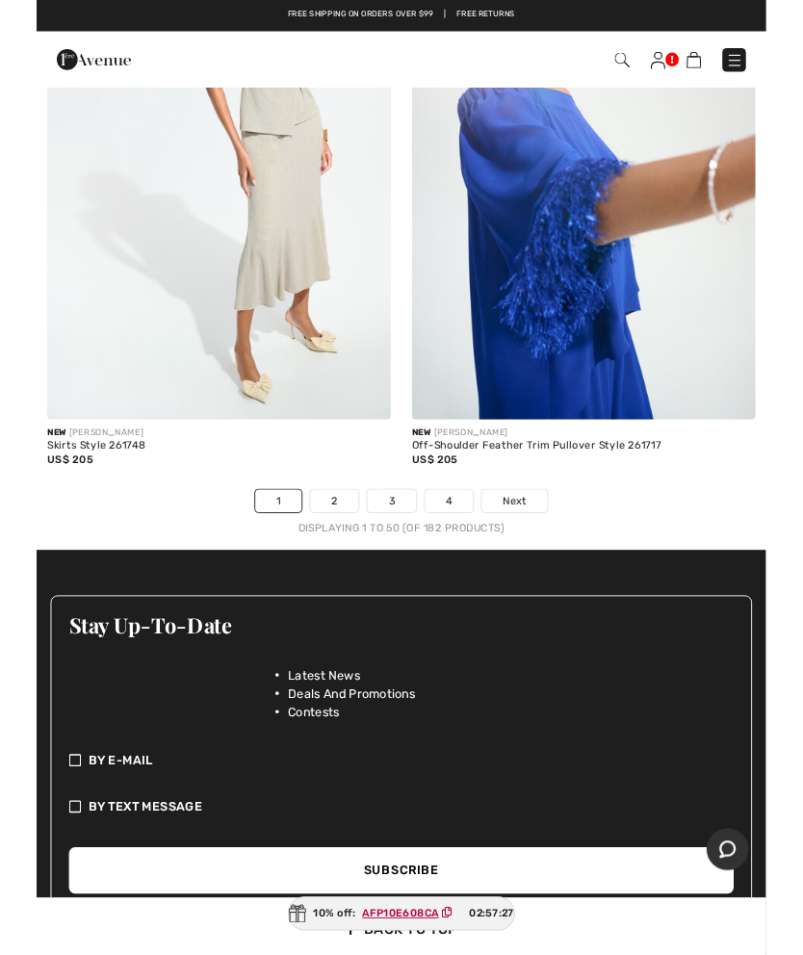
scroll to position [16751, 0]
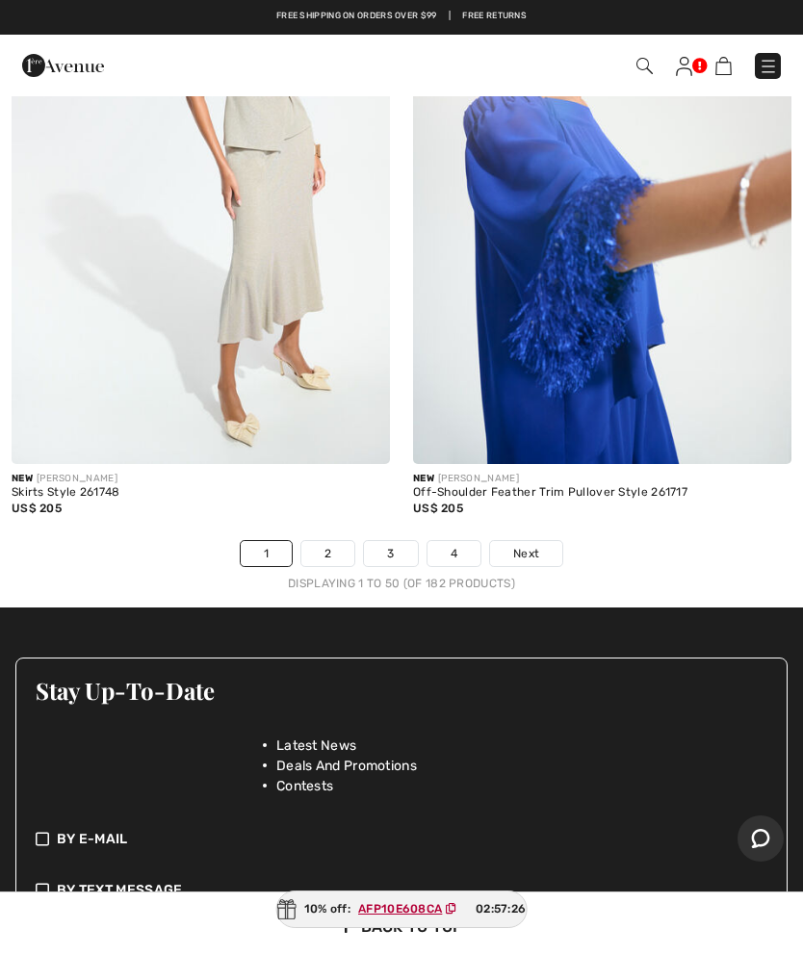
click at [336, 541] on link "2" at bounding box center [327, 553] width 53 height 25
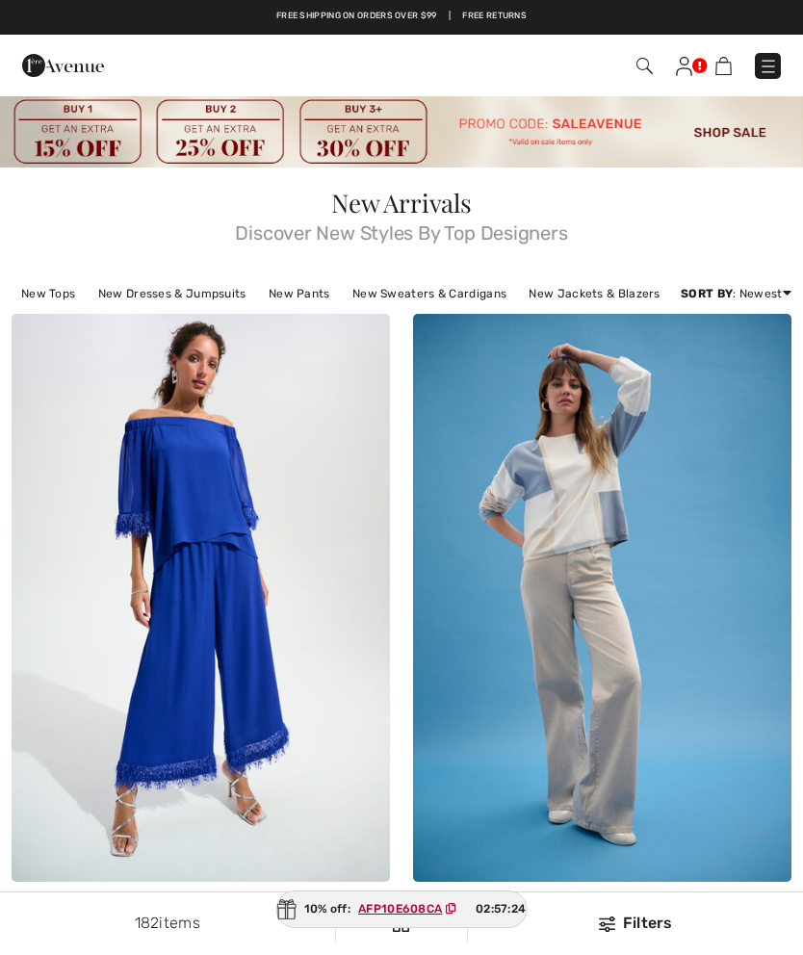
checkbox input "true"
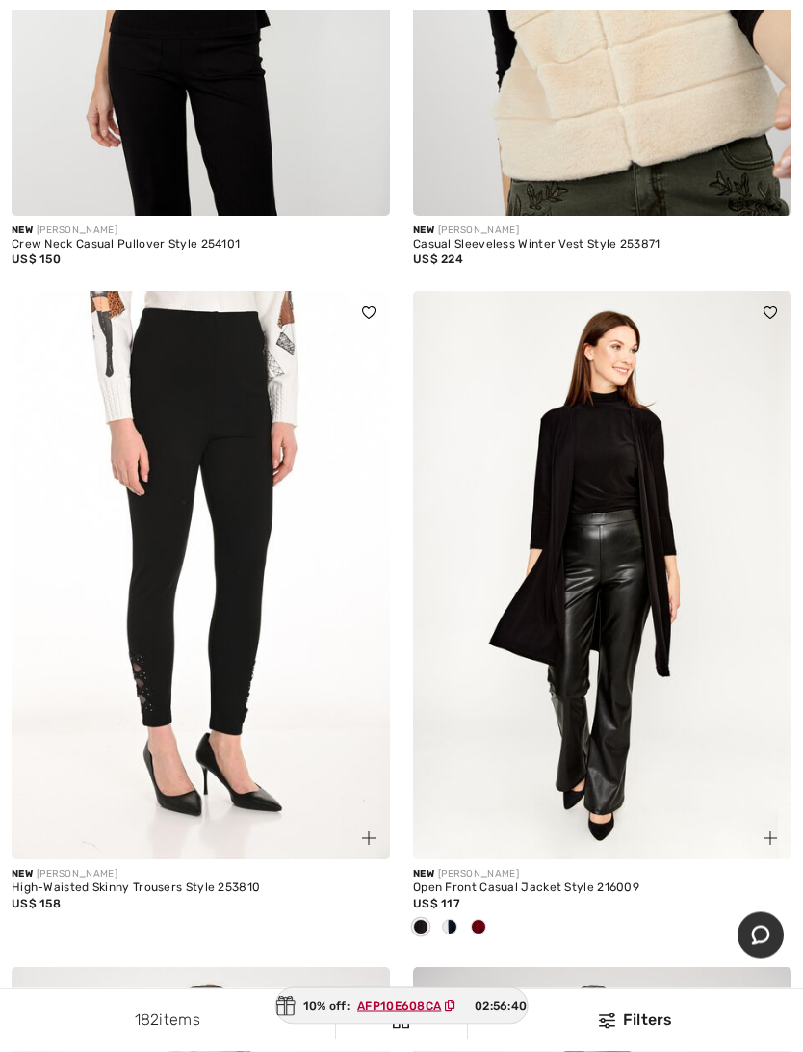
scroll to position [13727, 0]
click at [186, 692] on img at bounding box center [201, 575] width 378 height 568
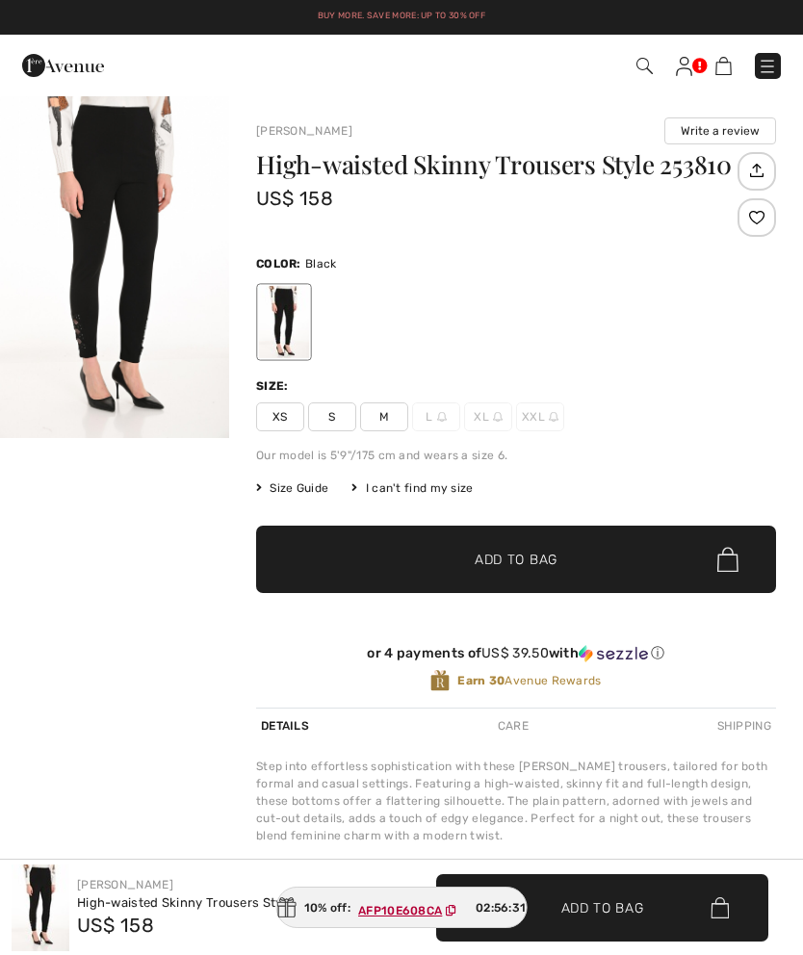
checkbox input "true"
click at [310, 483] on span "Size Guide" at bounding box center [292, 488] width 72 height 17
